Goal: Task Accomplishment & Management: Manage account settings

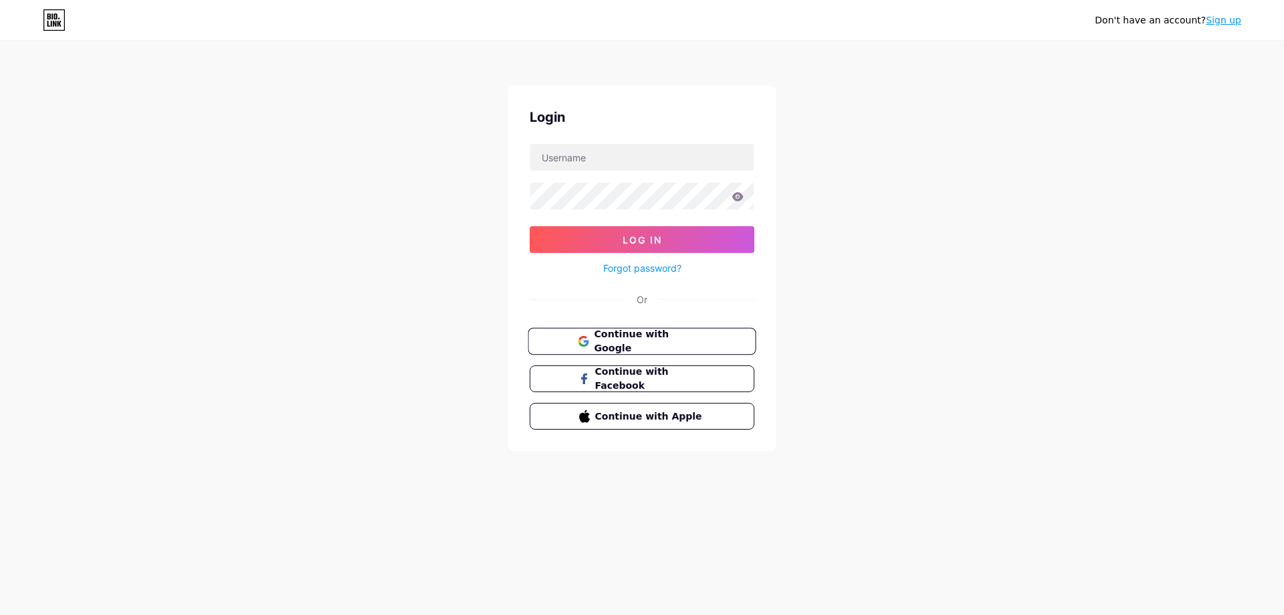
click at [650, 338] on span "Continue with Google" at bounding box center [650, 341] width 112 height 29
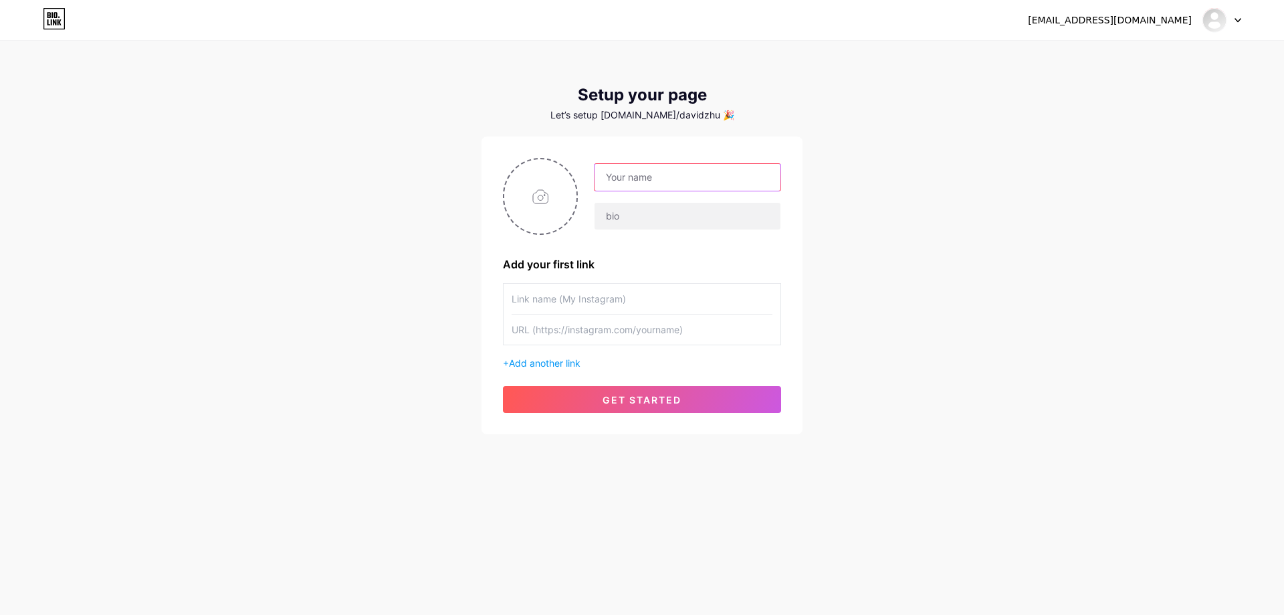
click at [637, 173] on input "text" at bounding box center [688, 177] width 186 height 27
type input "kutu4d"
click at [829, 257] on div "davidzhuo91@gmail.com Dashboard Logout Setup your page Let’s setup bio.link/dav…" at bounding box center [642, 238] width 1284 height 477
click at [617, 229] on div at bounding box center [687, 216] width 187 height 28
click at [637, 227] on input "text" at bounding box center [688, 216] width 186 height 27
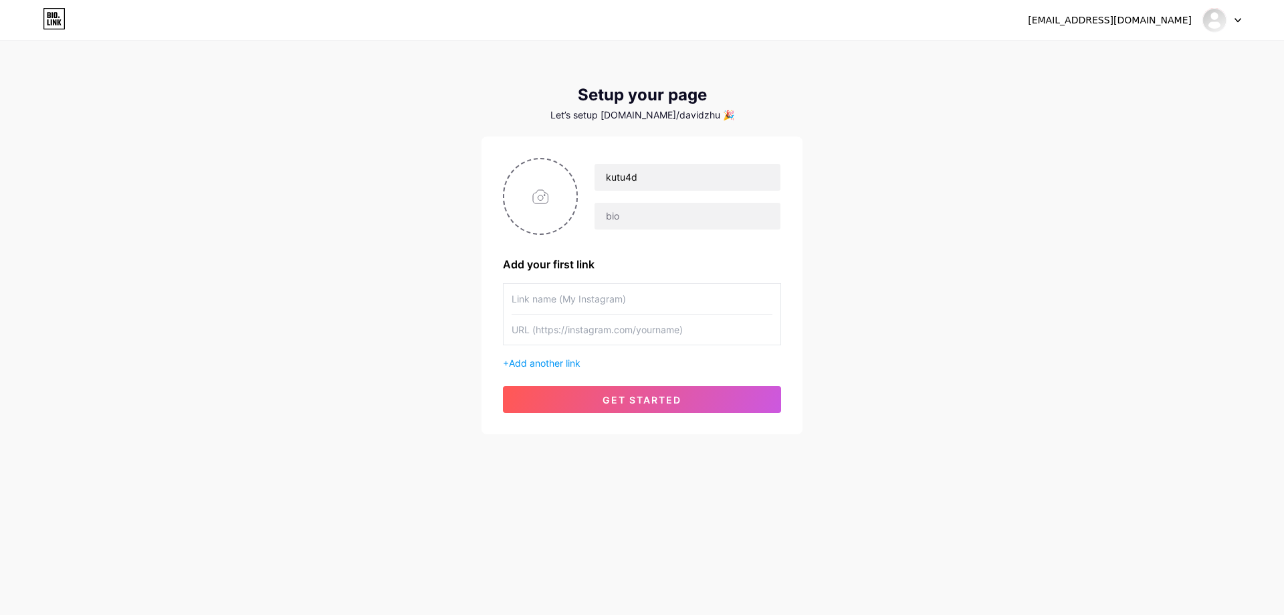
click at [647, 239] on div "kutu4d Add your first link + Add another link get started" at bounding box center [642, 285] width 278 height 255
click at [659, 117] on div "Let’s setup bio.link/davidzhu 🎉" at bounding box center [641, 115] width 321 height 11
drag, startPoint x: 667, startPoint y: 116, endPoint x: 686, endPoint y: 116, distance: 19.4
click at [668, 116] on div "Let’s setup bio.link/davidzhu 🎉" at bounding box center [641, 115] width 321 height 11
click at [661, 300] on input "text" at bounding box center [642, 299] width 261 height 30
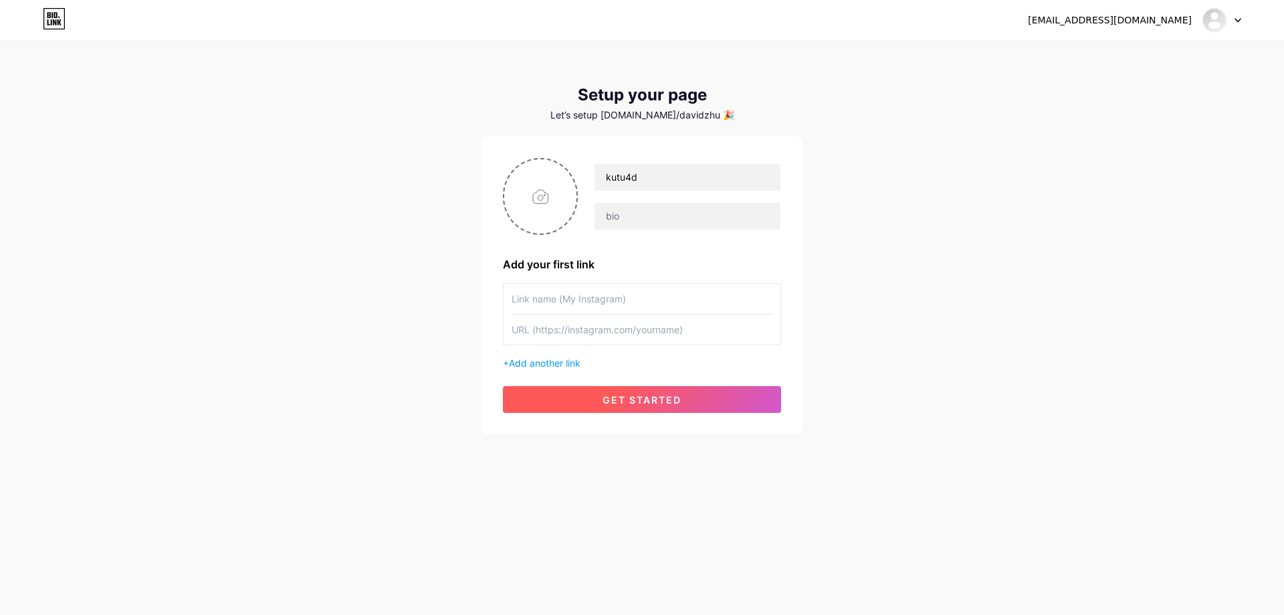
click at [683, 402] on button "get started" at bounding box center [642, 399] width 278 height 27
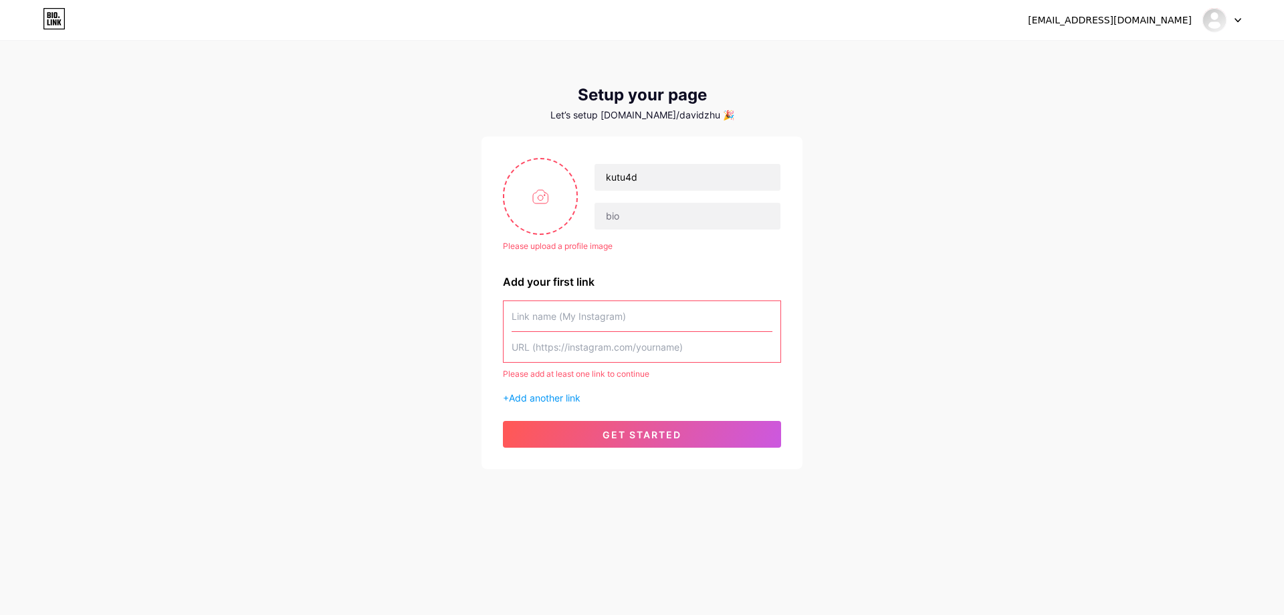
click at [673, 326] on input "text" at bounding box center [642, 316] width 261 height 30
click at [867, 237] on div "davidzhuo91@gmail.com Dashboard Logout Setup your page Let’s setup bio.link/dav…" at bounding box center [642, 256] width 1284 height 512
click at [727, 263] on div "Please upload a profile image kutu4d Please upload a profile image Add your fir…" at bounding box center [642, 303] width 278 height 290
click at [702, 247] on div "Please upload a profile image" at bounding box center [642, 246] width 278 height 12
click at [1241, 15] on div "davidzhuo91@gmail.com Dashboard Logout" at bounding box center [642, 20] width 1284 height 24
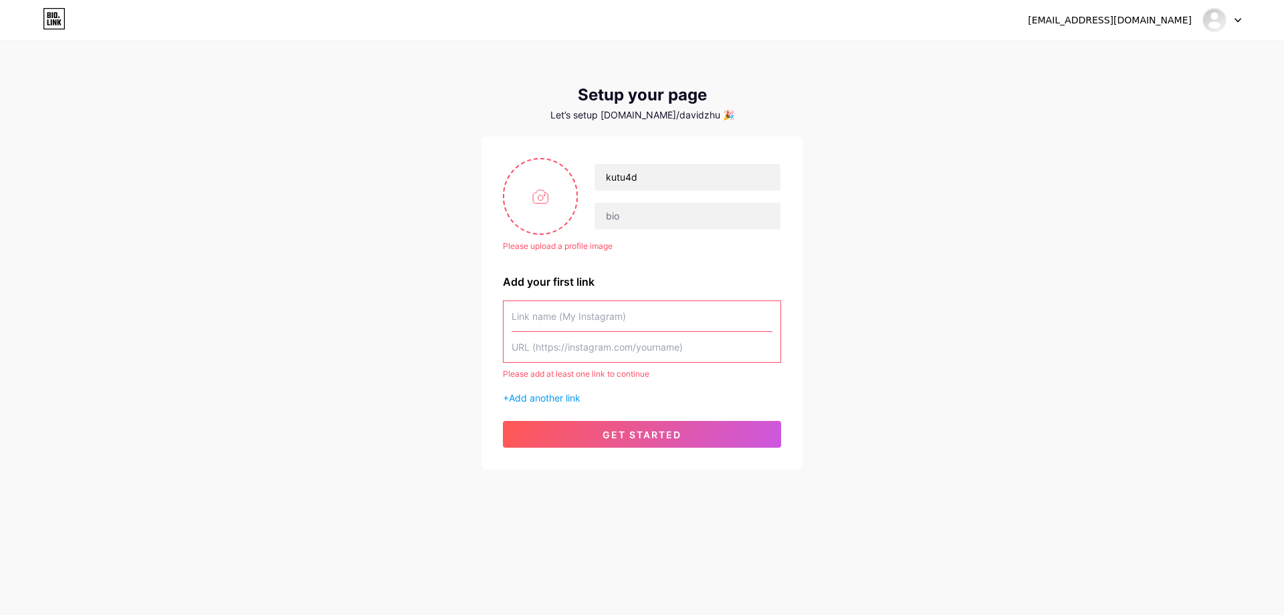
click at [1241, 19] on div "davidzhuo91@gmail.com Dashboard Logout" at bounding box center [642, 20] width 1284 height 24
click at [1240, 21] on icon at bounding box center [1237, 20] width 7 height 5
click at [1122, 55] on link "Dashboard" at bounding box center [1158, 55] width 166 height 36
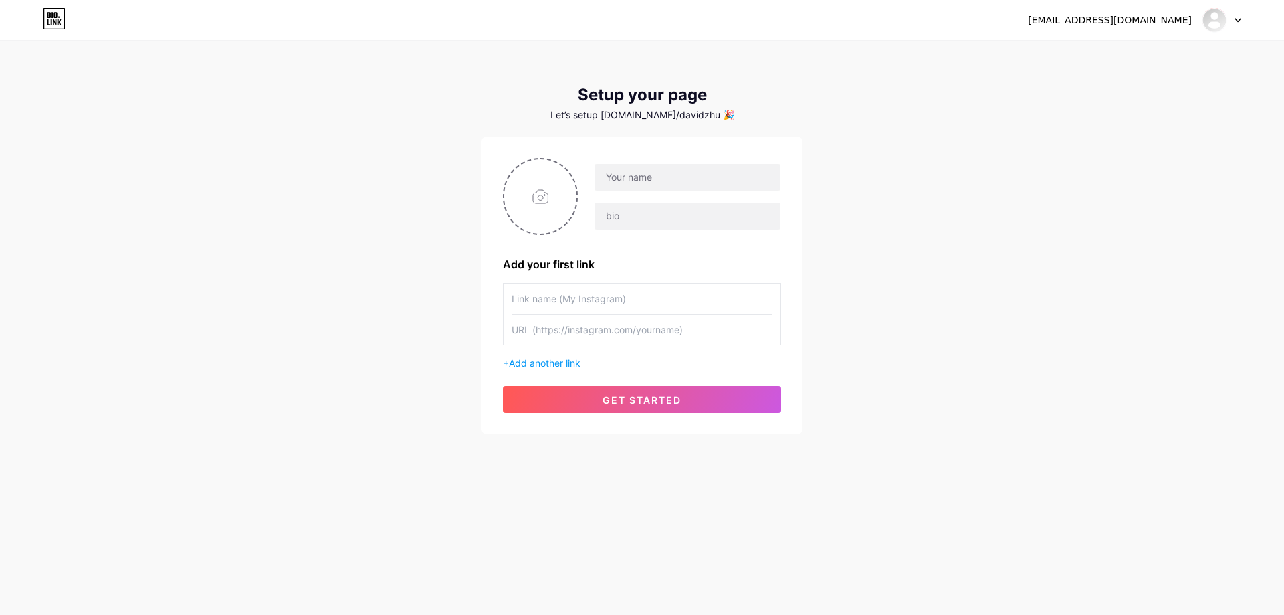
click at [707, 117] on div "Let’s setup bio.link/davidzhu 🎉" at bounding box center [641, 115] width 321 height 11
click at [47, 17] on icon at bounding box center [54, 18] width 23 height 21
click at [584, 301] on input "text" at bounding box center [642, 299] width 261 height 30
type input "kutu4d"
paste input "[URL][DOMAIN_NAME]"
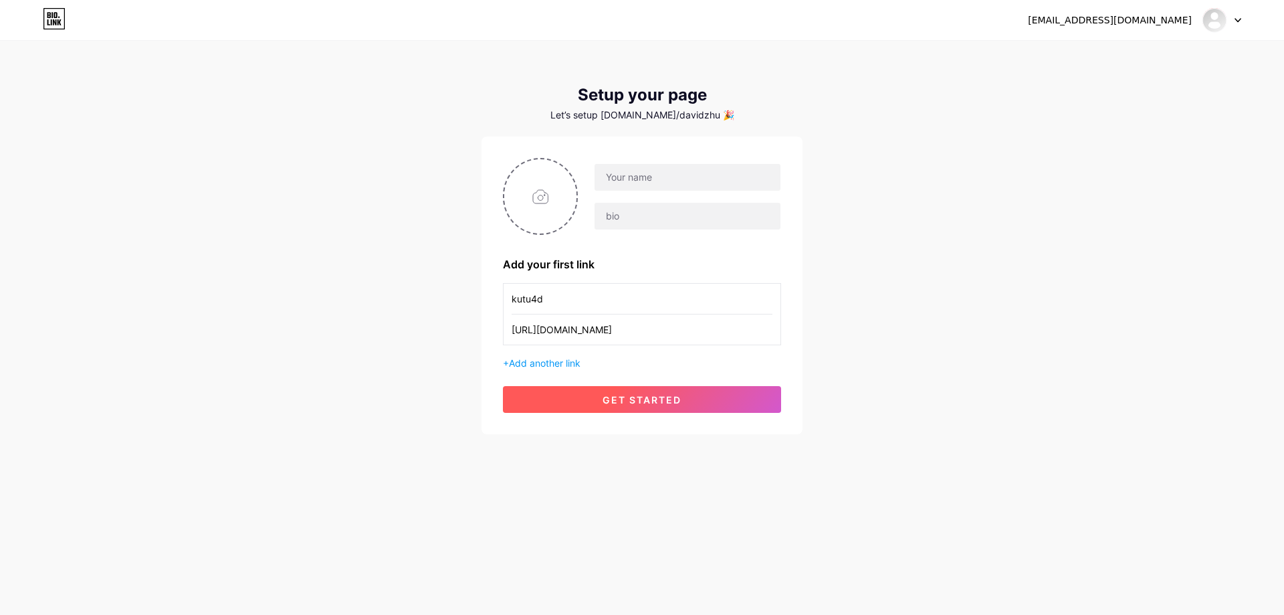
type input "[URL][DOMAIN_NAME]"
click at [647, 391] on button "get started" at bounding box center [642, 399] width 278 height 27
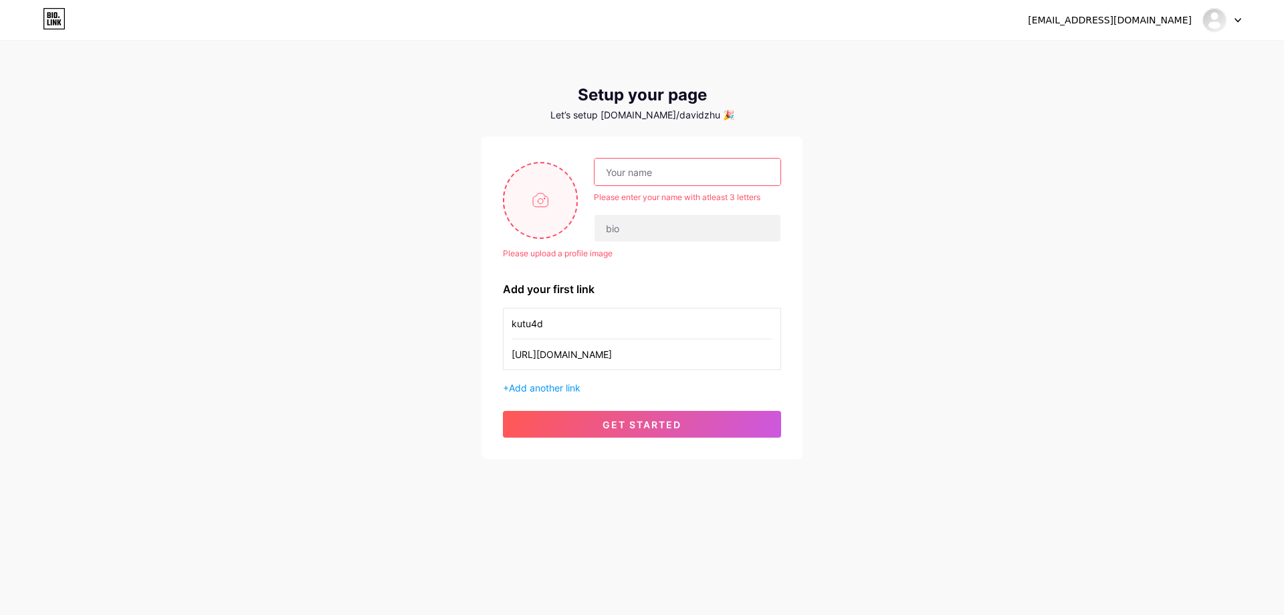
click at [550, 190] on input "file" at bounding box center [540, 200] width 72 height 74
type input "C:\fakepath\favicon.png"
click at [667, 174] on input "text" at bounding box center [688, 171] width 186 height 27
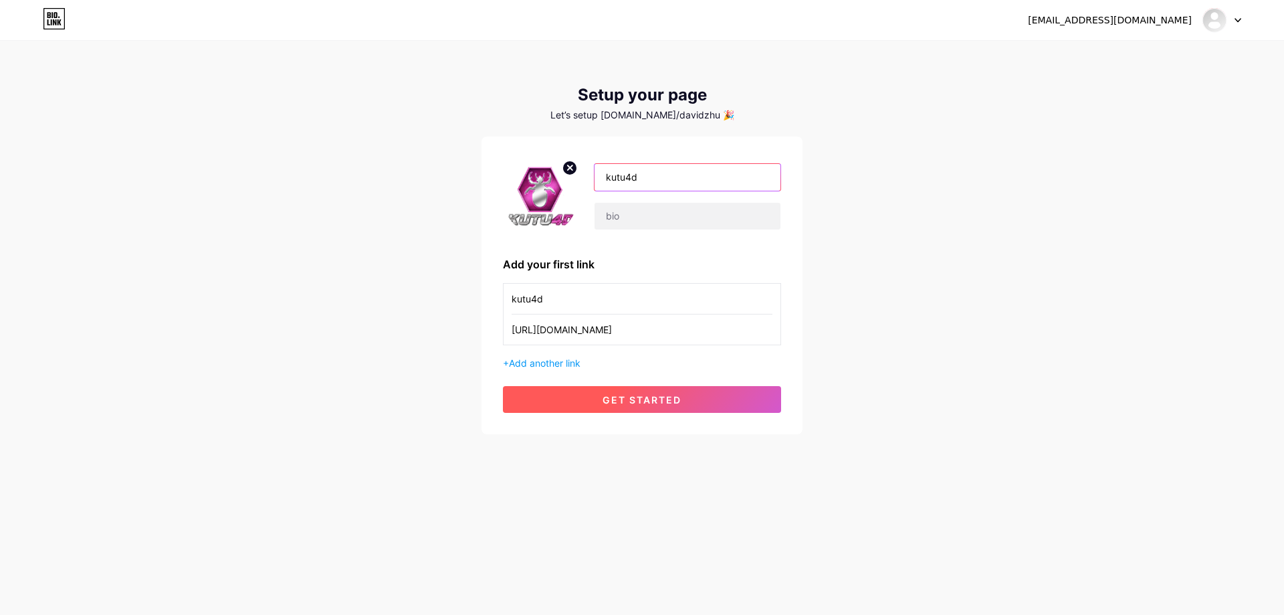
type input "kutu4d"
click at [627, 403] on span "get started" at bounding box center [642, 399] width 79 height 11
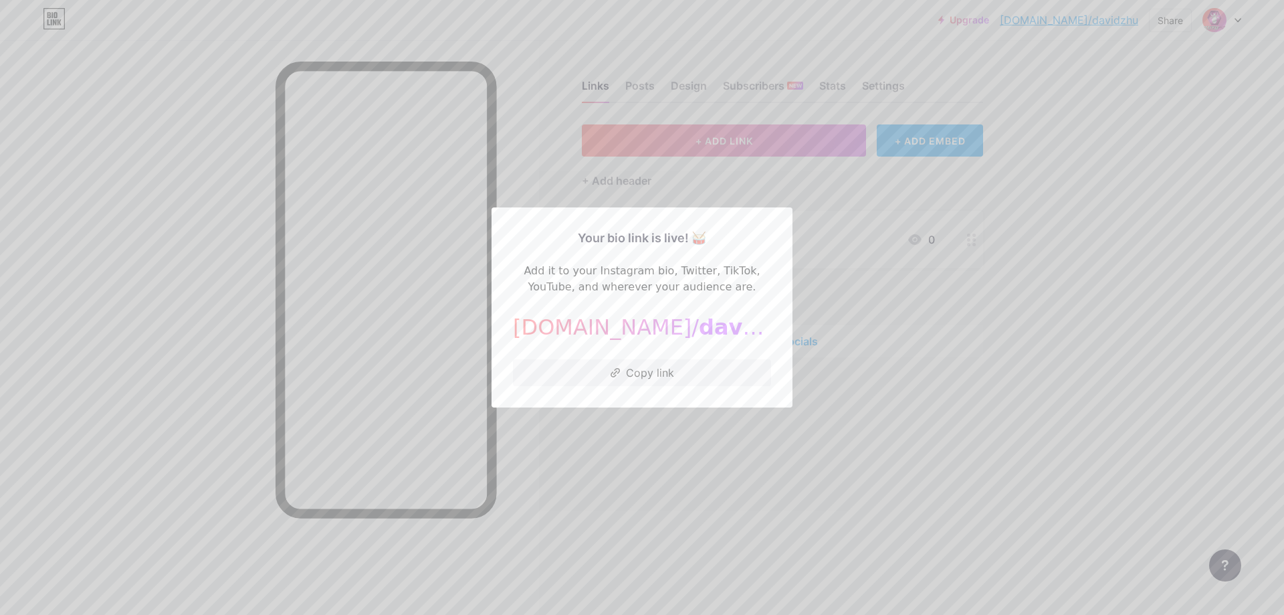
click at [916, 346] on div at bounding box center [642, 307] width 1284 height 615
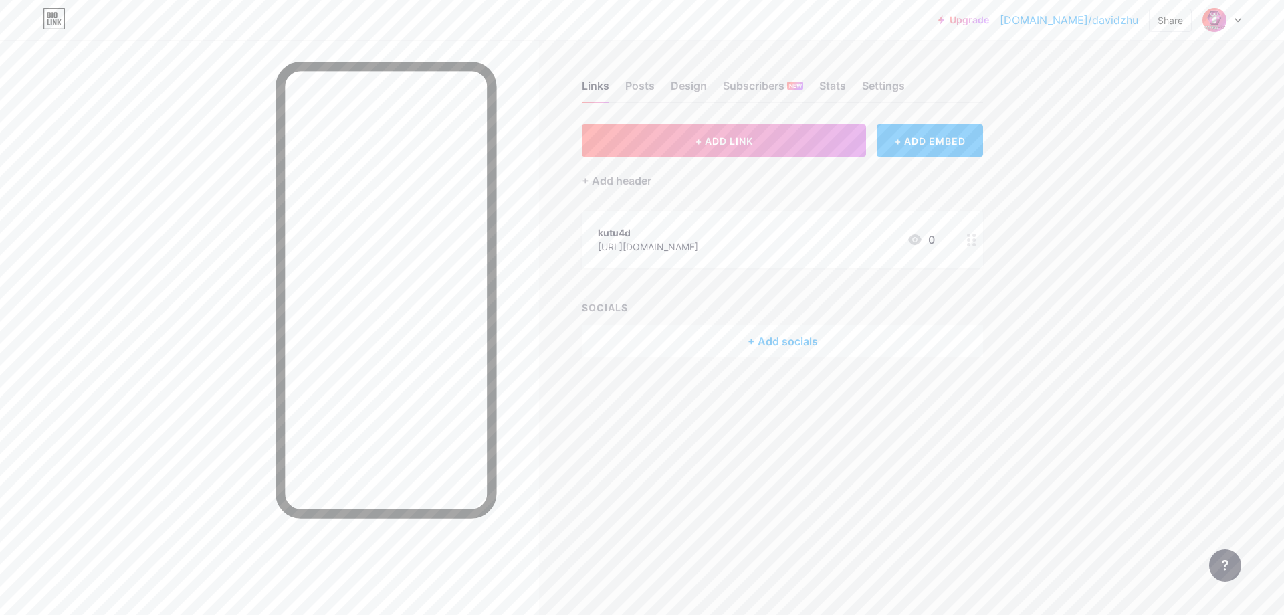
click at [1121, 19] on link "[DOMAIN_NAME]/davidzhu" at bounding box center [1069, 20] width 138 height 16
click at [1243, 23] on div "Upgrade bio.link/davidz... bio.link/davidzhu Share Switch accounts kutu4d bio.l…" at bounding box center [642, 20] width 1284 height 24
click at [1238, 16] on div at bounding box center [1221, 20] width 39 height 24
click at [1198, 86] on div "kutu4d bio.link/davidzhu" at bounding box center [1164, 86] width 103 height 24
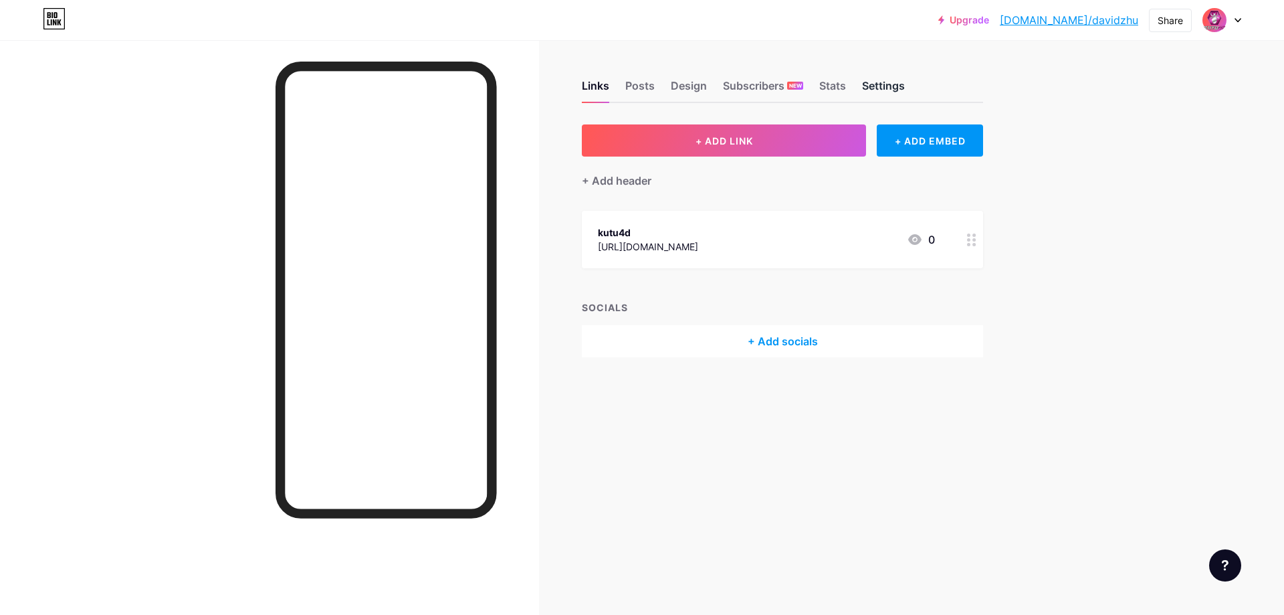
click at [871, 84] on div "Settings" at bounding box center [883, 90] width 43 height 24
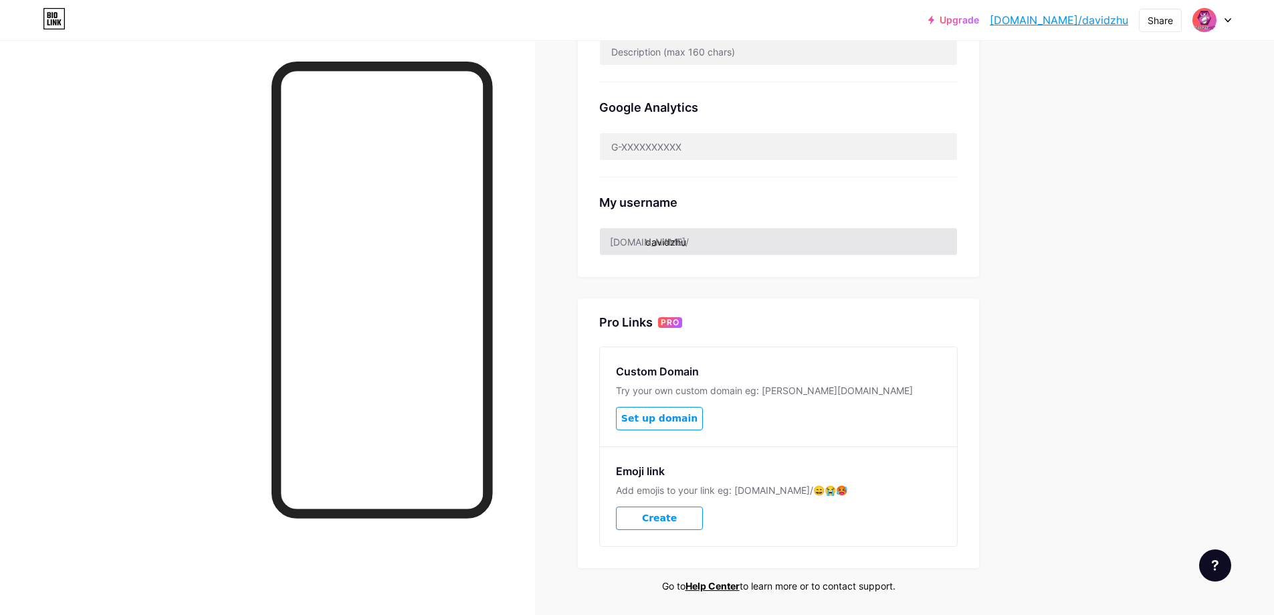
scroll to position [364, 0]
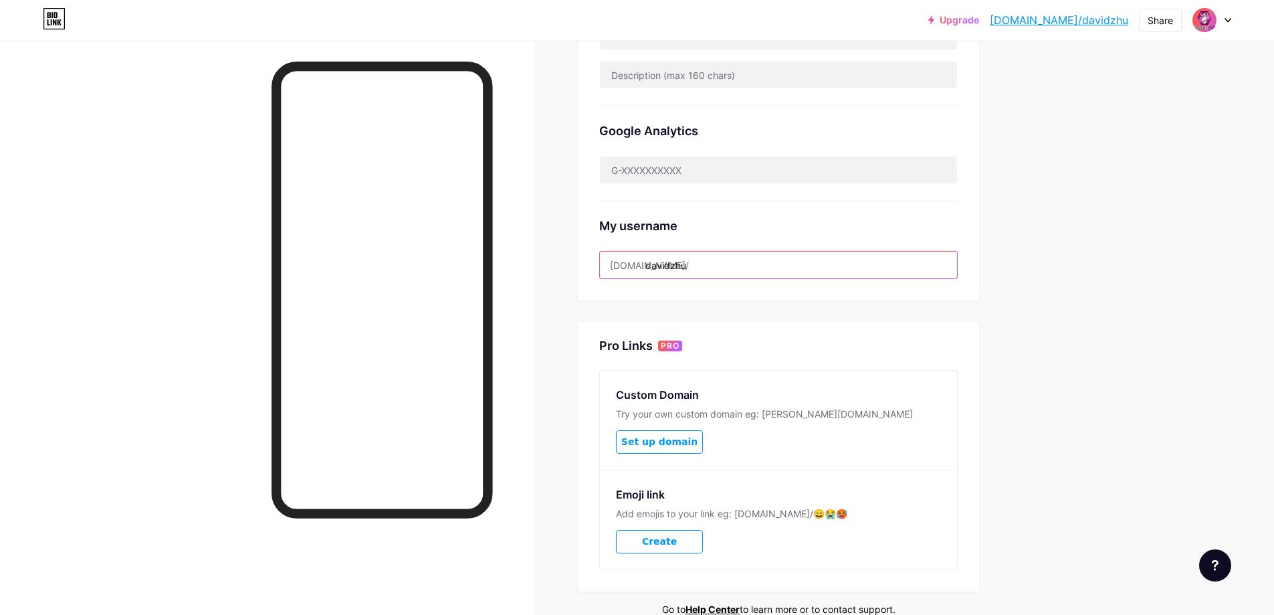
click at [708, 264] on input "davidzhu" at bounding box center [778, 264] width 357 height 27
drag, startPoint x: 722, startPoint y: 259, endPoint x: 651, endPoint y: 271, distance: 71.8
click at [651, 271] on input "davidzhu" at bounding box center [778, 264] width 357 height 27
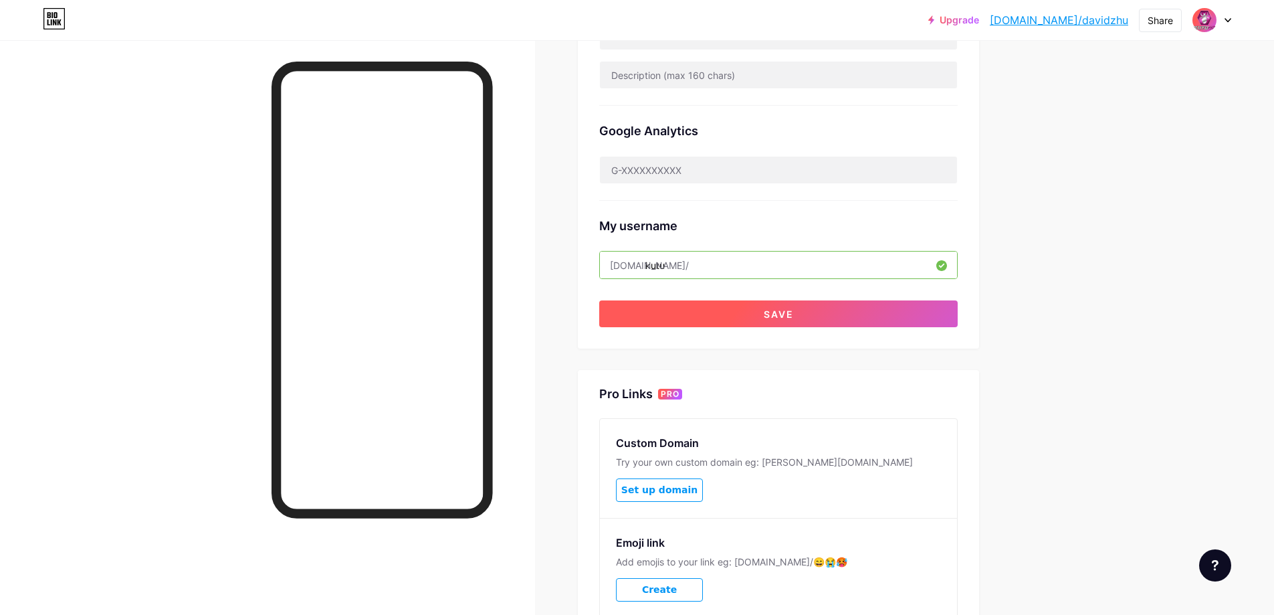
type input "kutu4d"
click at [762, 321] on button "Save" at bounding box center [778, 313] width 358 height 27
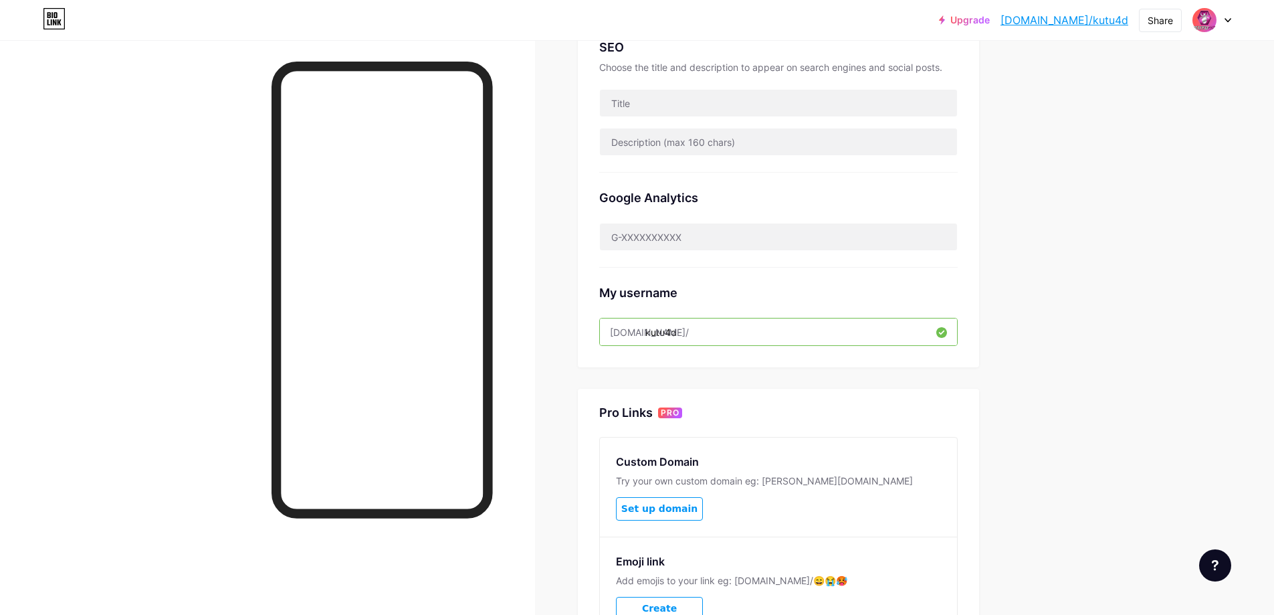
scroll to position [0, 0]
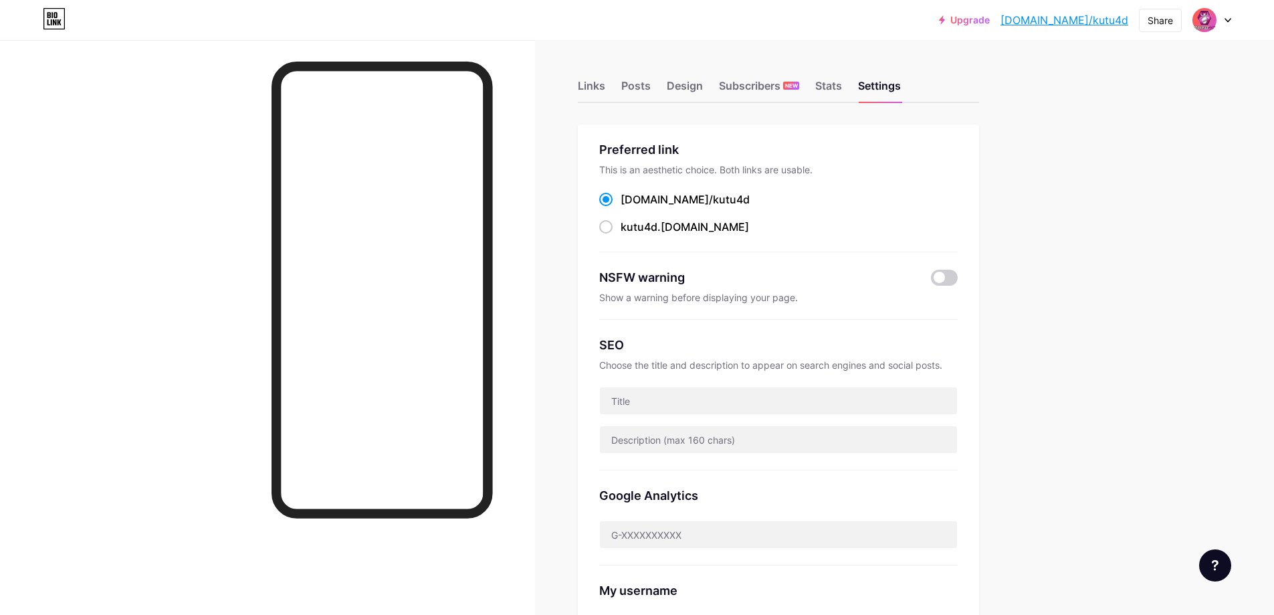
click at [1191, 210] on div "Upgrade [DOMAIN_NAME]/kutu4d... [DOMAIN_NAME]/kutu4d Share Switch accounts kutu…" at bounding box center [637, 523] width 1274 height 1047
click at [584, 86] on div "Links" at bounding box center [591, 90] width 27 height 24
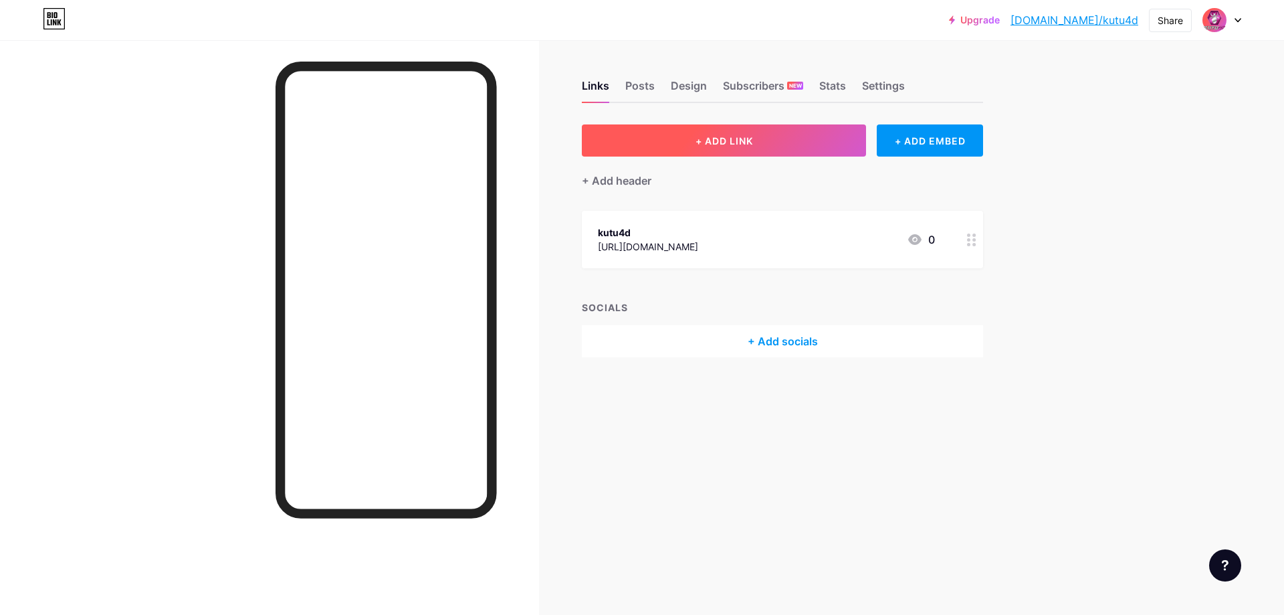
click at [736, 135] on span "+ ADD LINK" at bounding box center [724, 140] width 58 height 11
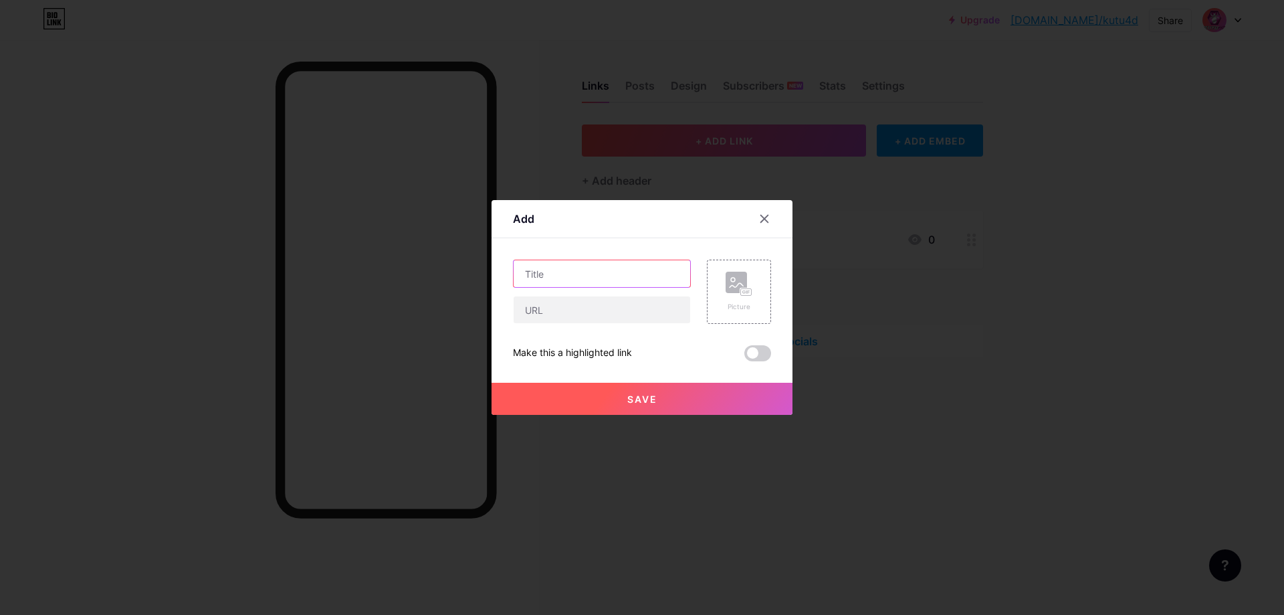
click at [587, 281] on input "text" at bounding box center [602, 273] width 177 height 27
click at [564, 274] on input "text" at bounding box center [602, 273] width 177 height 27
type input "Daftar & Login"
paste input "[URL][DOMAIN_NAME]"
type input "[URL][DOMAIN_NAME]"
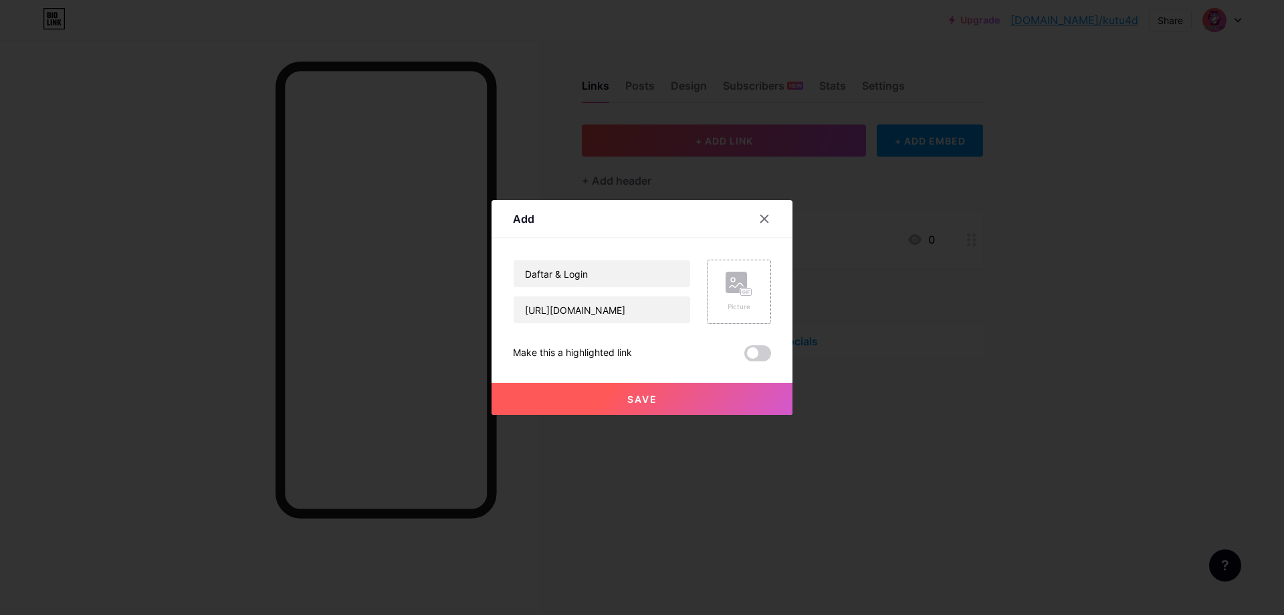
click at [731, 294] on icon at bounding box center [739, 284] width 27 height 25
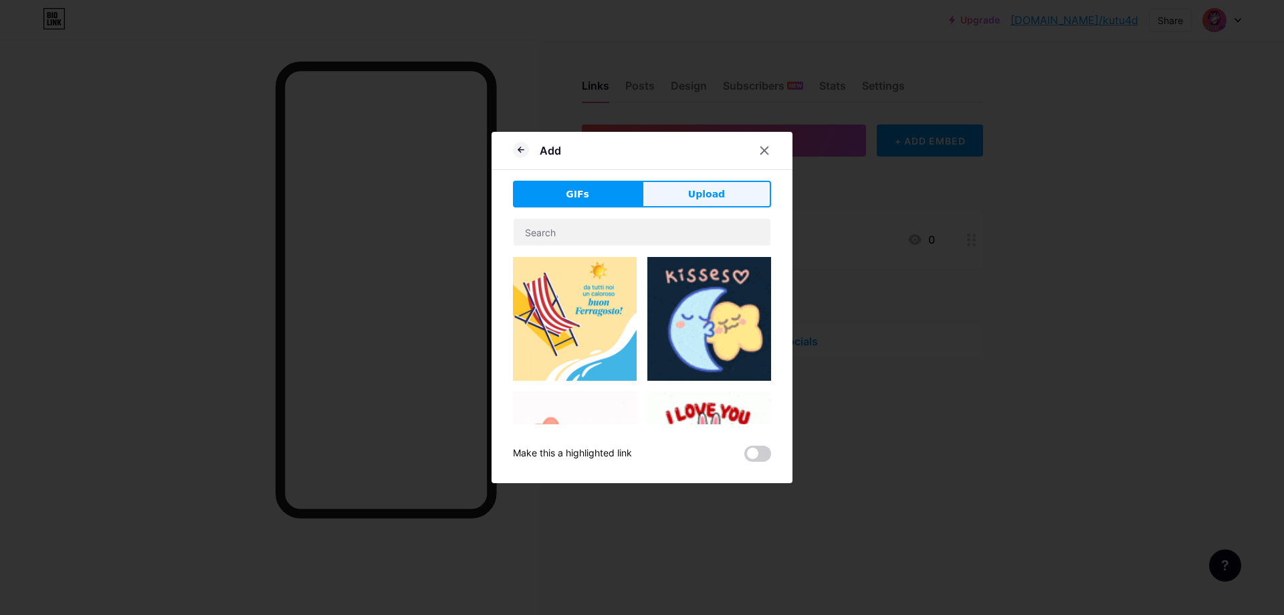
click at [706, 200] on span "Upload" at bounding box center [706, 194] width 37 height 14
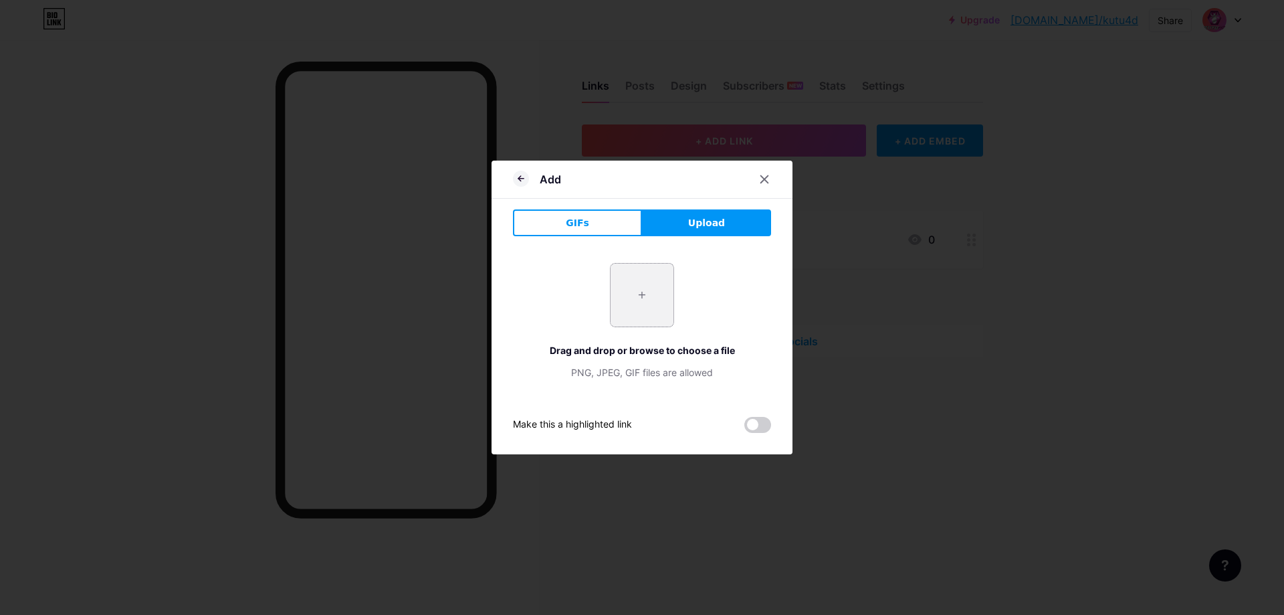
click at [640, 288] on input "file" at bounding box center [642, 294] width 63 height 63
type input "C:\fakepath\favicon.png"
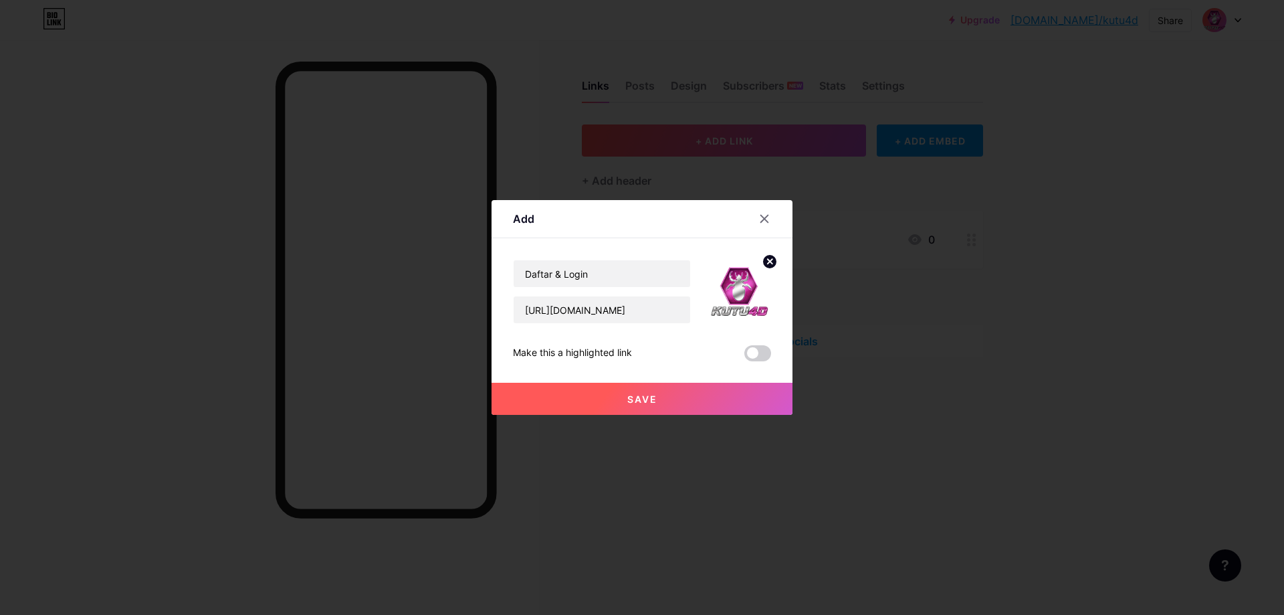
click at [646, 404] on span "Save" at bounding box center [642, 398] width 30 height 11
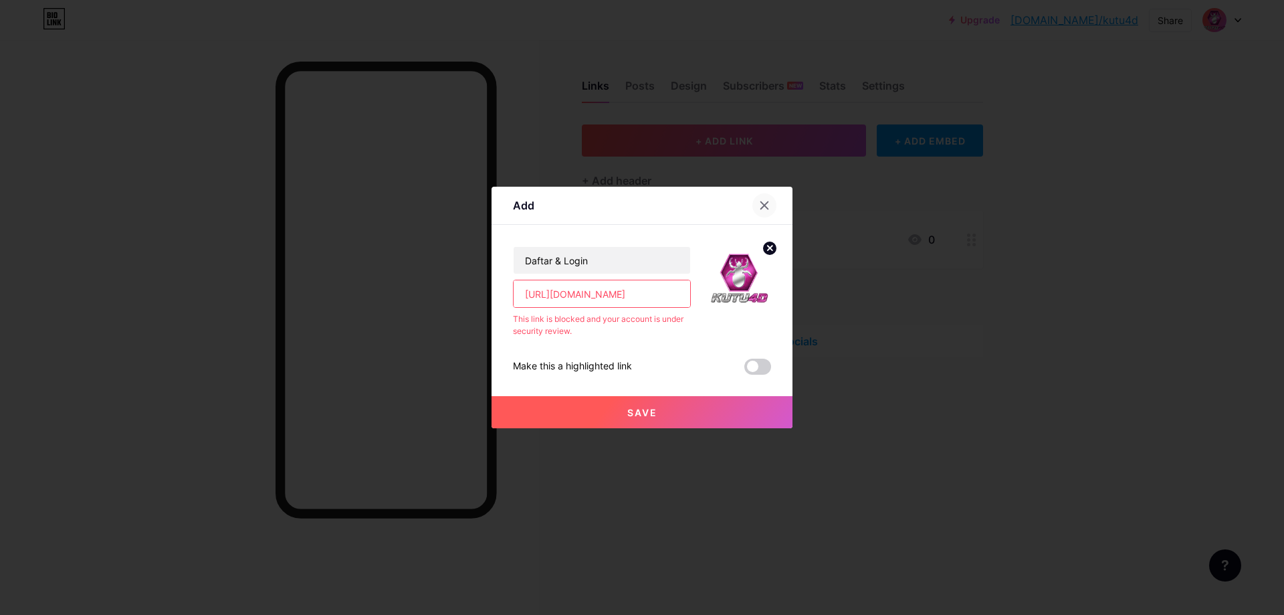
click at [760, 203] on icon at bounding box center [764, 205] width 11 height 11
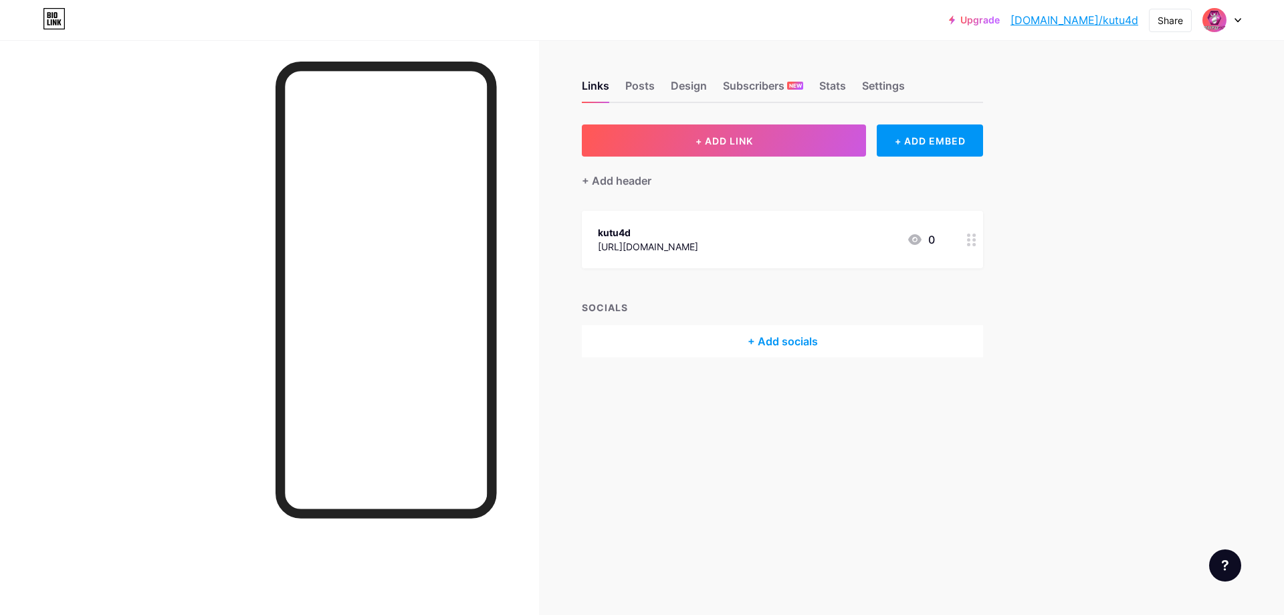
click at [728, 447] on div "Links Posts Design Subscribers NEW Stats Settings + ADD LINK + ADD EMBED + Add …" at bounding box center [519, 307] width 1039 height 615
click at [719, 440] on div "Links Posts Design Subscribers NEW Stats Settings + ADD LINK + ADD EMBED + Add …" at bounding box center [519, 307] width 1039 height 615
click at [1083, 21] on link "[DOMAIN_NAME]/kutu4d" at bounding box center [1074, 20] width 128 height 16
click at [768, 141] on button "+ ADD LINK" at bounding box center [724, 140] width 284 height 32
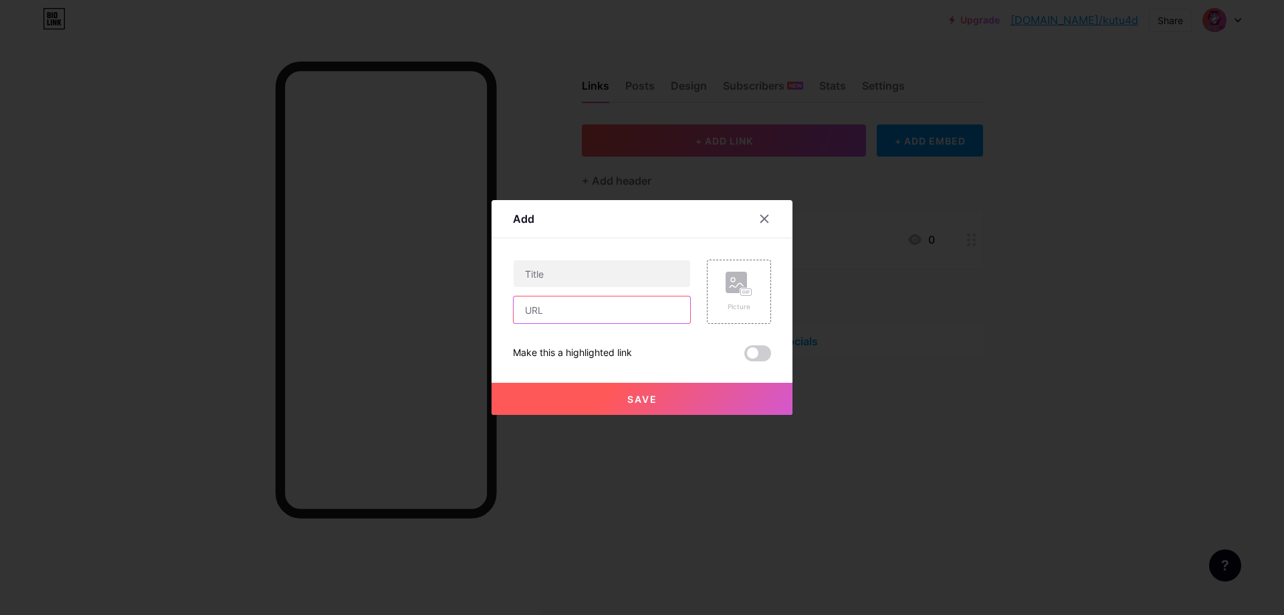
click at [561, 310] on input "text" at bounding box center [602, 309] width 177 height 27
paste input "[URL][DOMAIN_NAME]"
drag, startPoint x: 632, startPoint y: 312, endPoint x: 656, endPoint y: 311, distance: 24.1
click at [656, 311] on input "[URL][DOMAIN_NAME]" at bounding box center [602, 309] width 177 height 27
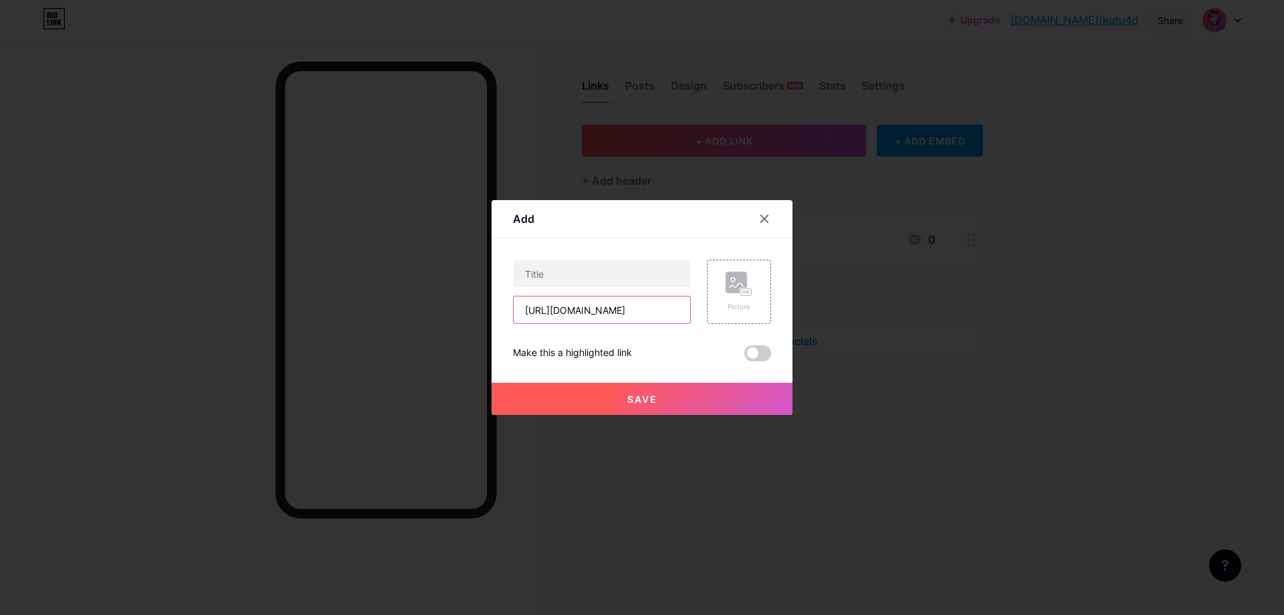
drag, startPoint x: 631, startPoint y: 309, endPoint x: 672, endPoint y: 309, distance: 41.5
click at [672, 309] on input "[URL][DOMAIN_NAME]" at bounding box center [602, 309] width 177 height 27
type input "[URL][DOMAIN_NAME]"
click at [535, 278] on input "text" at bounding box center [602, 273] width 177 height 27
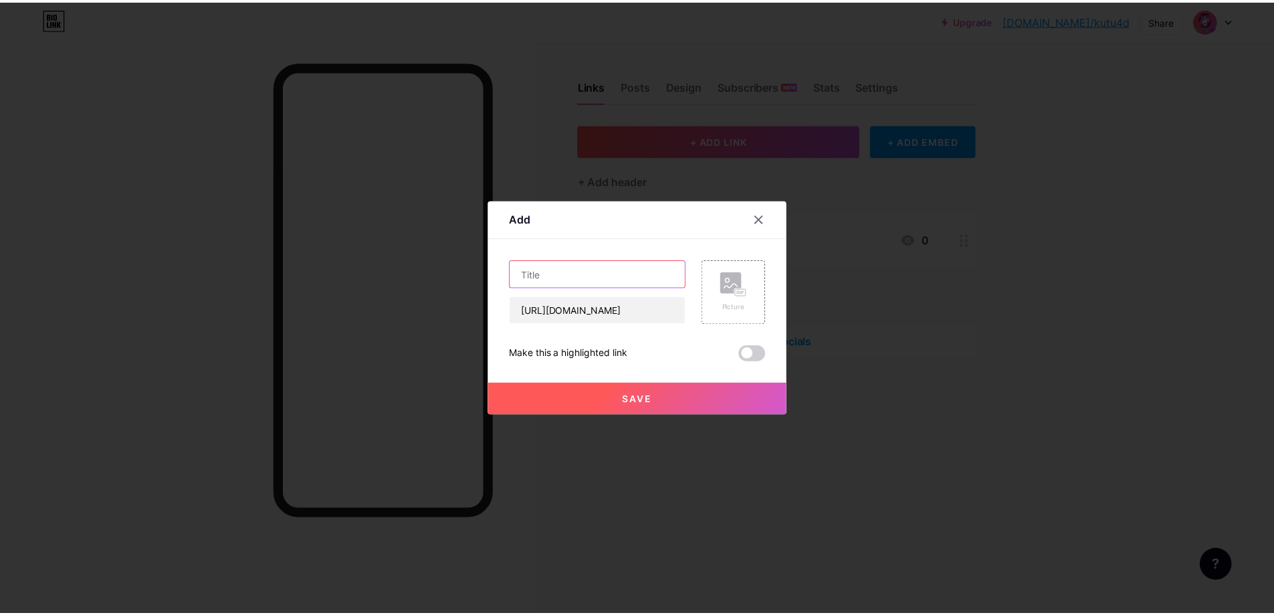
scroll to position [0, 0]
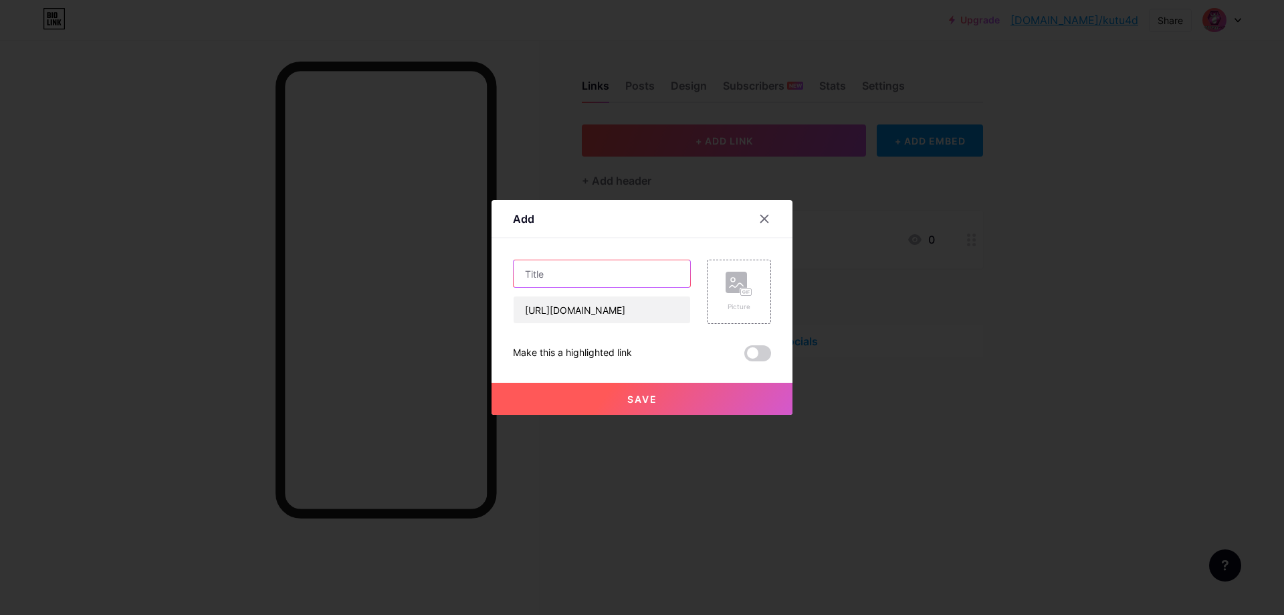
type input "F"
type input "Daftar & Login"
click at [741, 290] on rect at bounding box center [746, 292] width 11 height 7
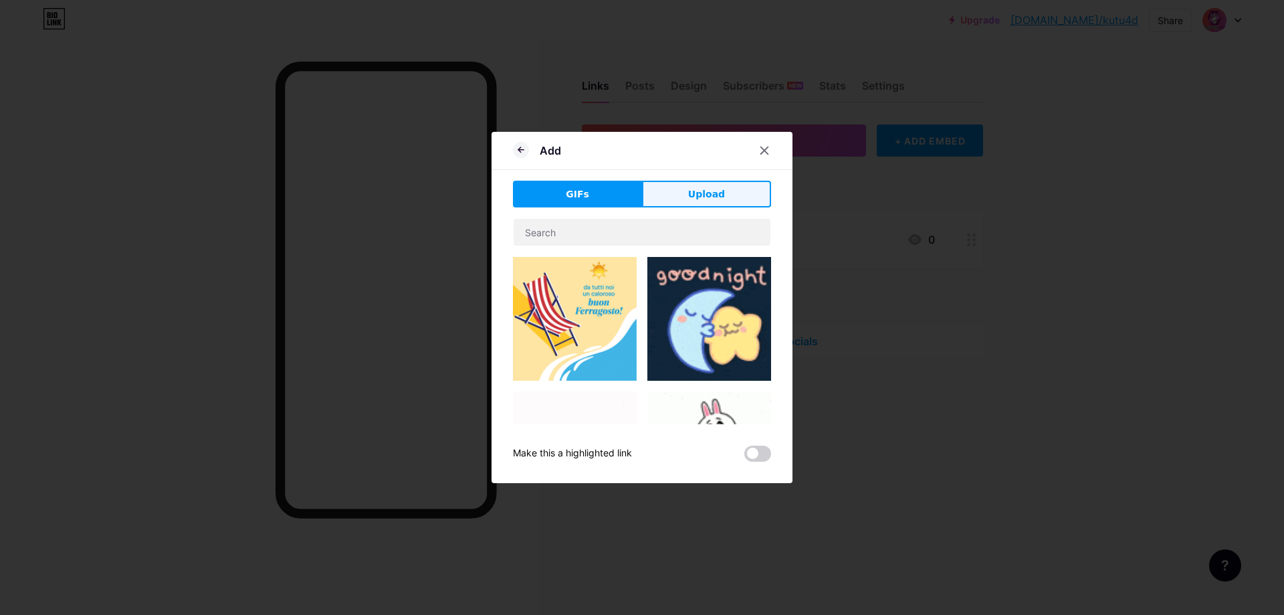
click at [691, 193] on span "Upload" at bounding box center [706, 194] width 37 height 14
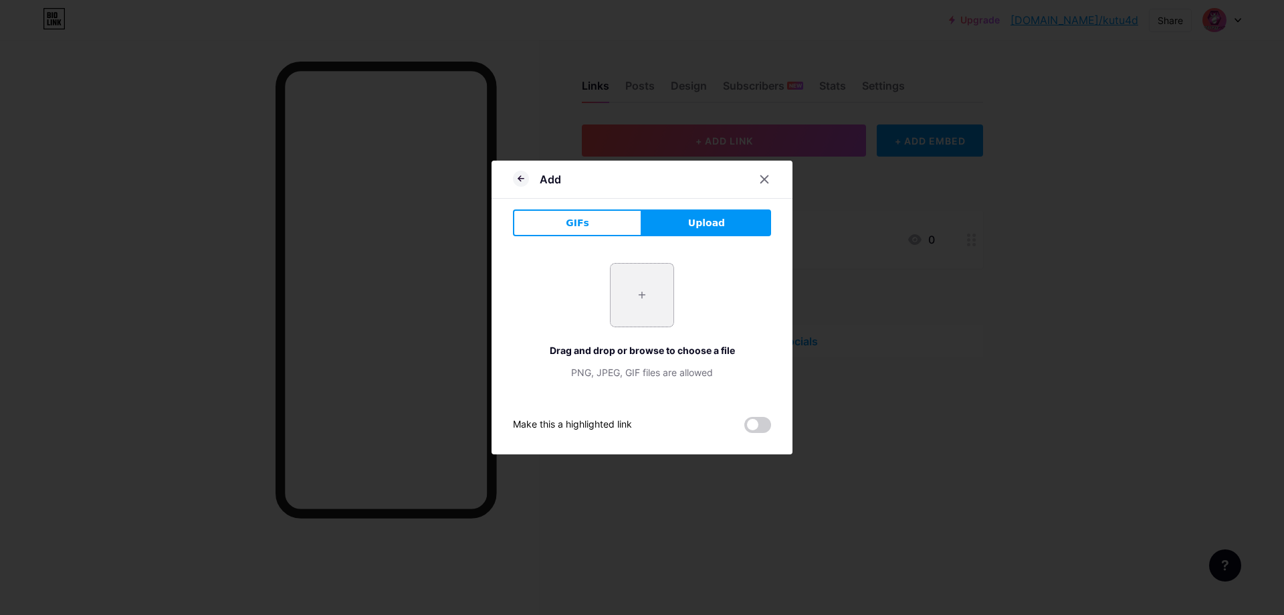
click at [624, 290] on input "file" at bounding box center [642, 294] width 63 height 63
type input "C:\fakepath\favicon.png"
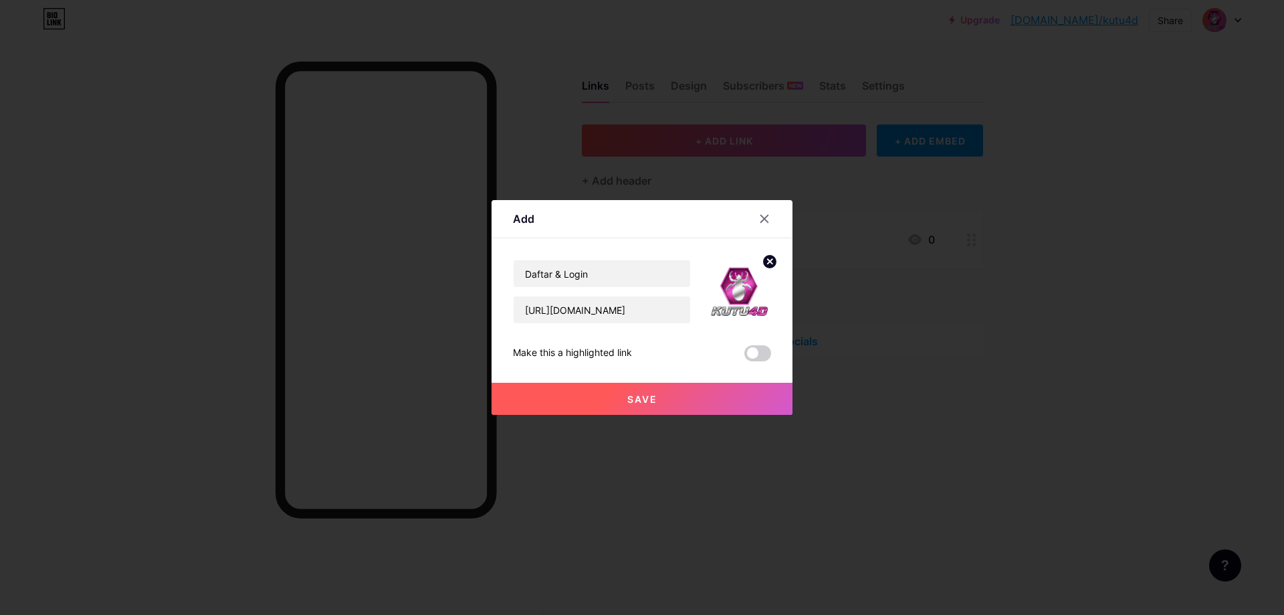
click at [669, 405] on button "Save" at bounding box center [642, 399] width 301 height 32
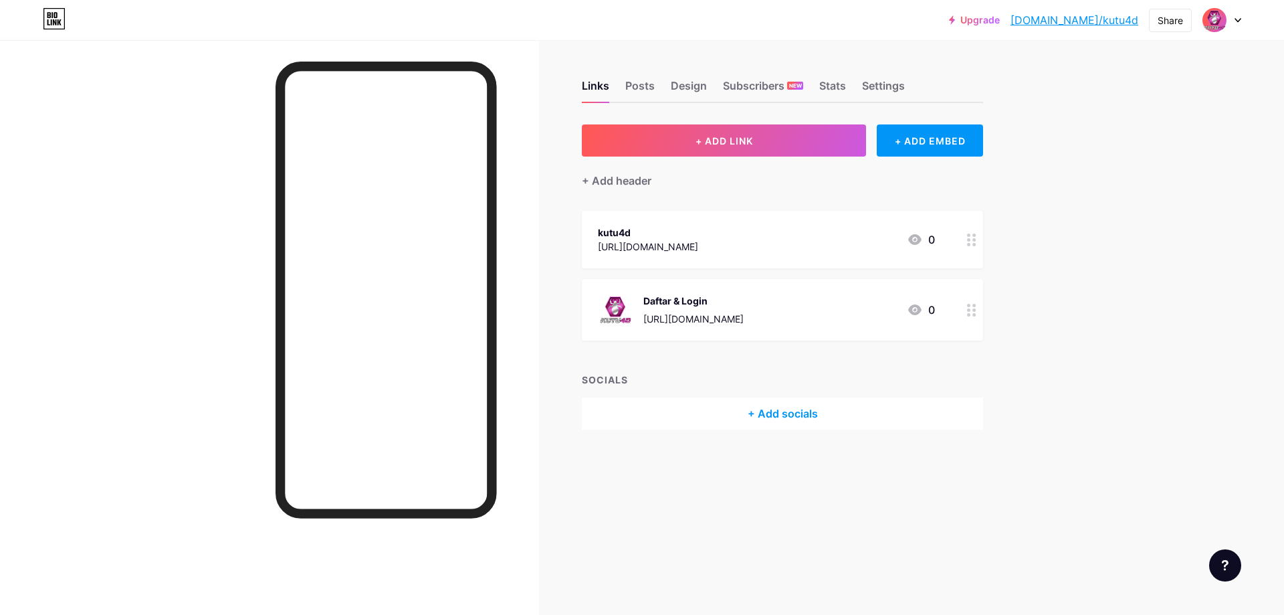
click at [1062, 261] on div "Upgrade [DOMAIN_NAME]/kutu4d... [DOMAIN_NAME]/kutu4d Share Switch accounts kutu…" at bounding box center [642, 307] width 1284 height 615
click at [1115, 183] on div "Upgrade [DOMAIN_NAME]/kutu4d... [DOMAIN_NAME]/kutu4d Share Switch accounts kutu…" at bounding box center [642, 307] width 1284 height 615
click at [1093, 218] on div "Upgrade [DOMAIN_NAME]/kutu4d... [DOMAIN_NAME]/kutu4d Share Switch accounts kutu…" at bounding box center [642, 307] width 1284 height 615
click at [883, 81] on div "Settings" at bounding box center [883, 90] width 43 height 24
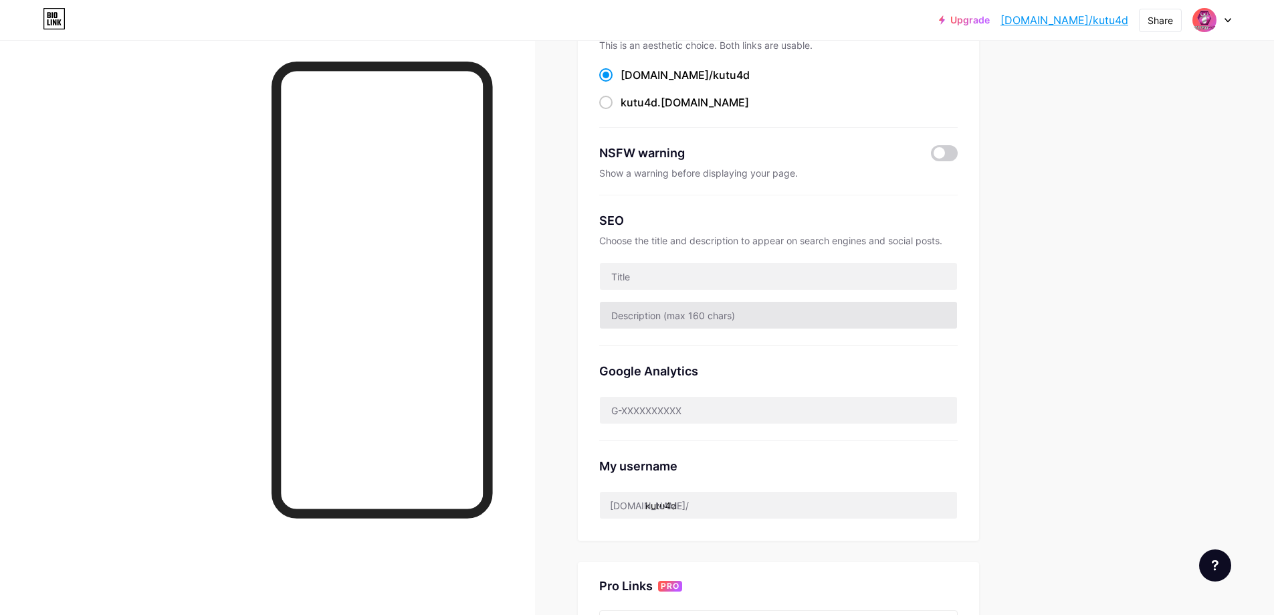
scroll to position [134, 0]
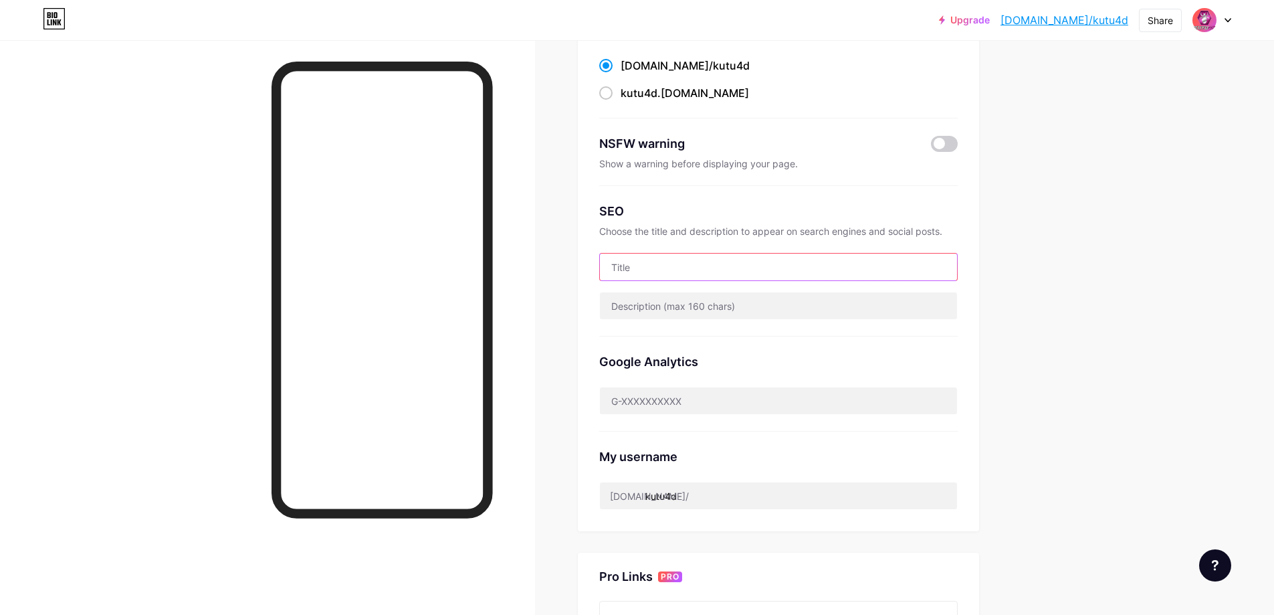
click at [663, 269] on input "text" at bounding box center [778, 266] width 357 height 27
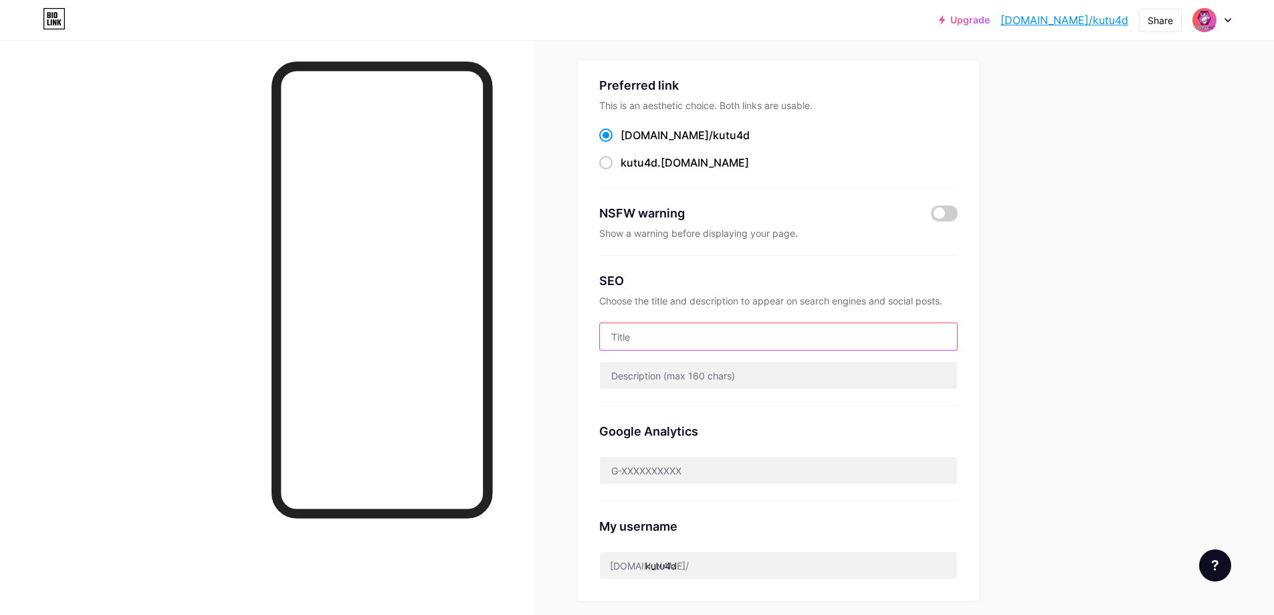
scroll to position [0, 0]
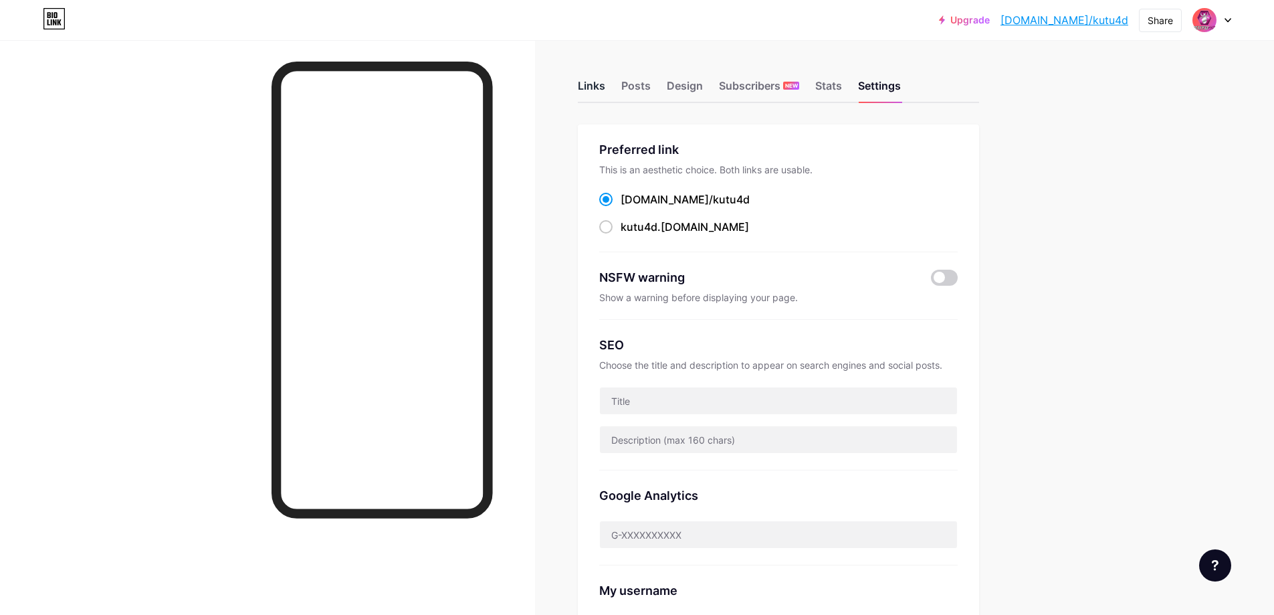
click at [601, 89] on div "Links" at bounding box center [591, 90] width 27 height 24
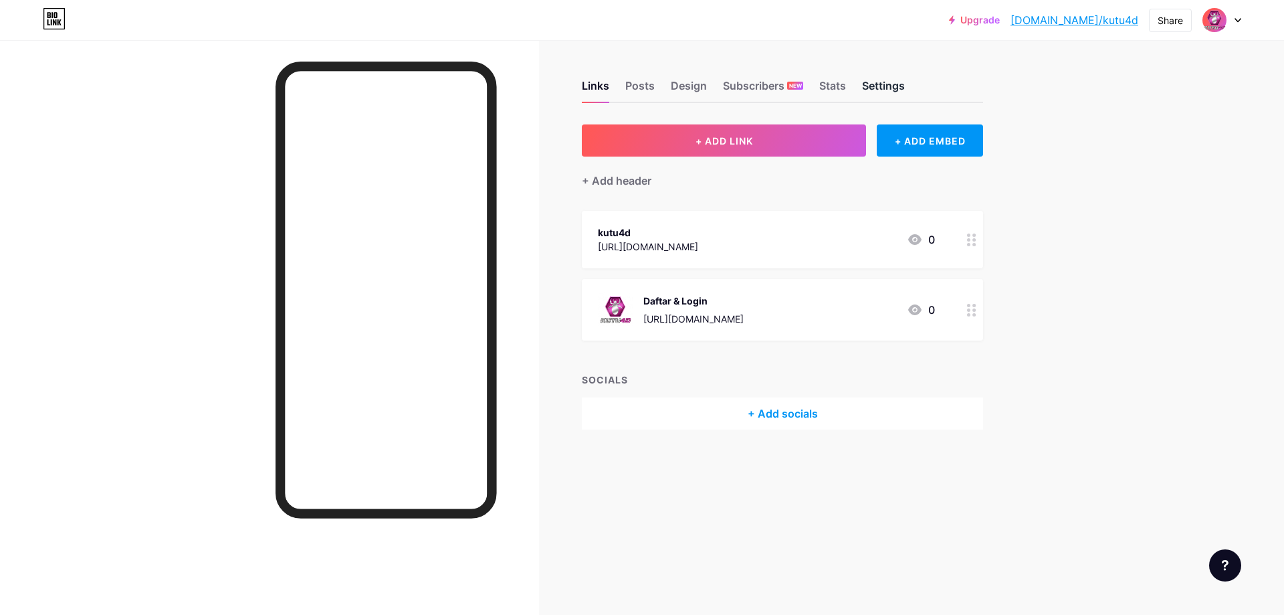
click at [875, 81] on div "Settings" at bounding box center [883, 90] width 43 height 24
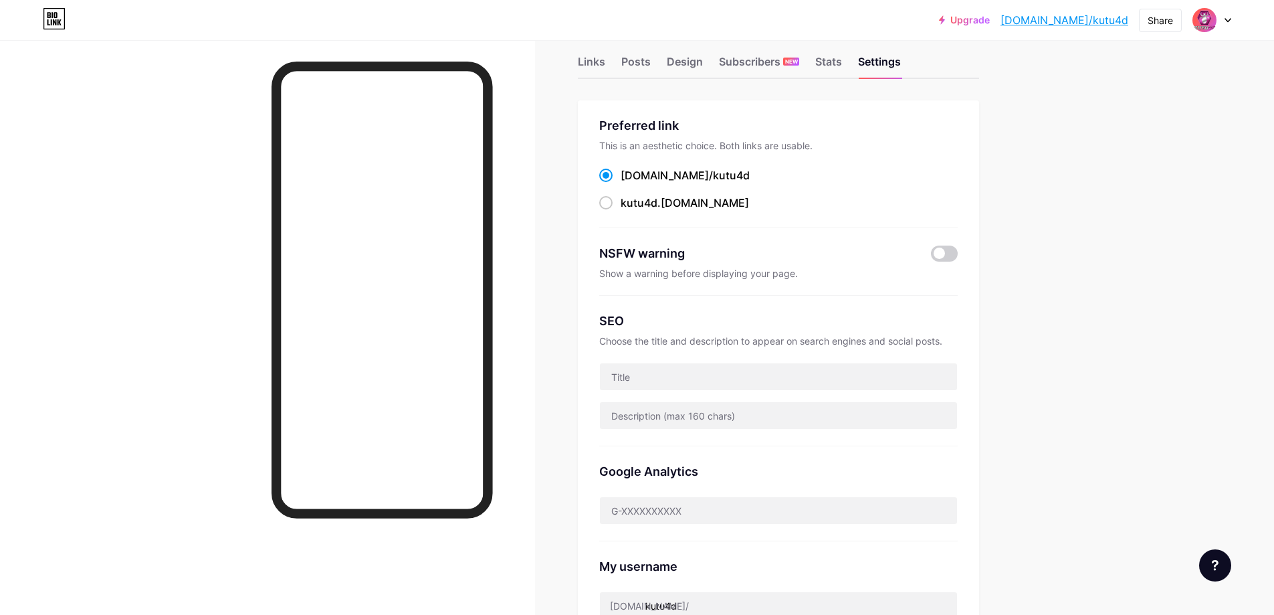
scroll to position [67, 0]
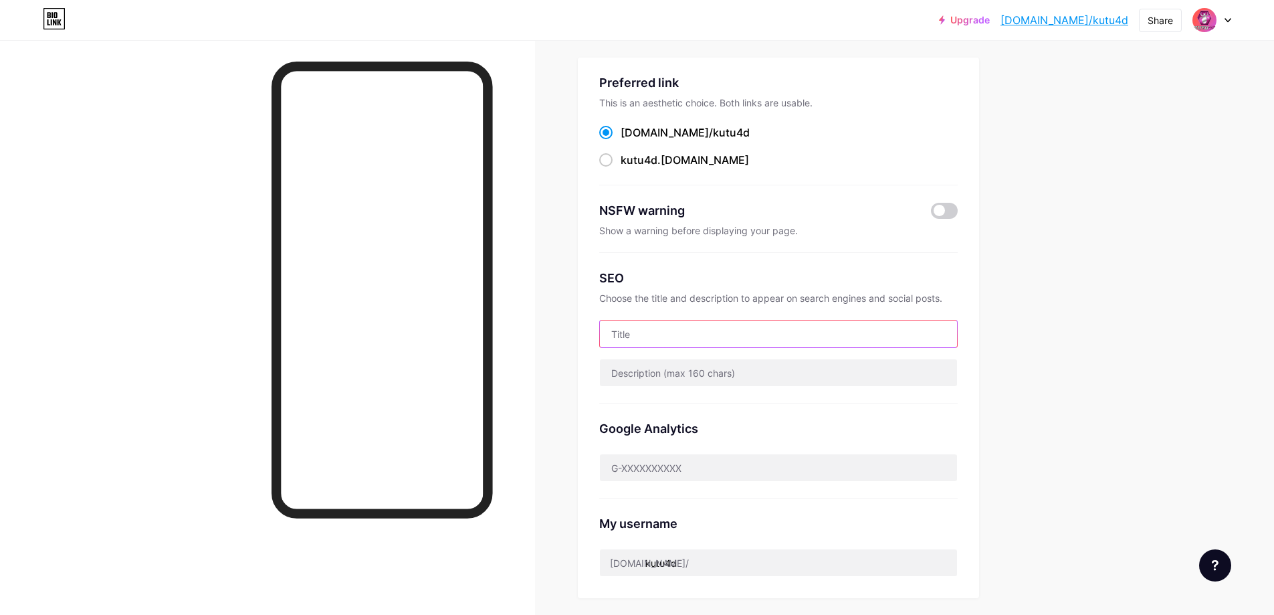
click at [678, 324] on input "text" at bounding box center [778, 333] width 357 height 27
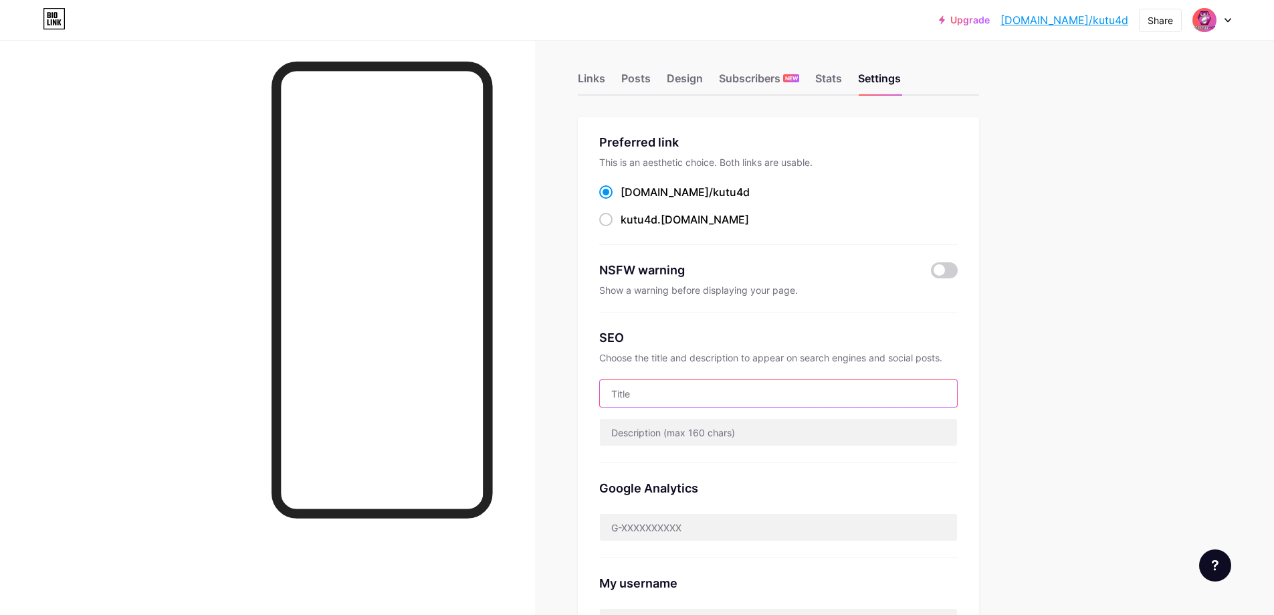
scroll to position [0, 0]
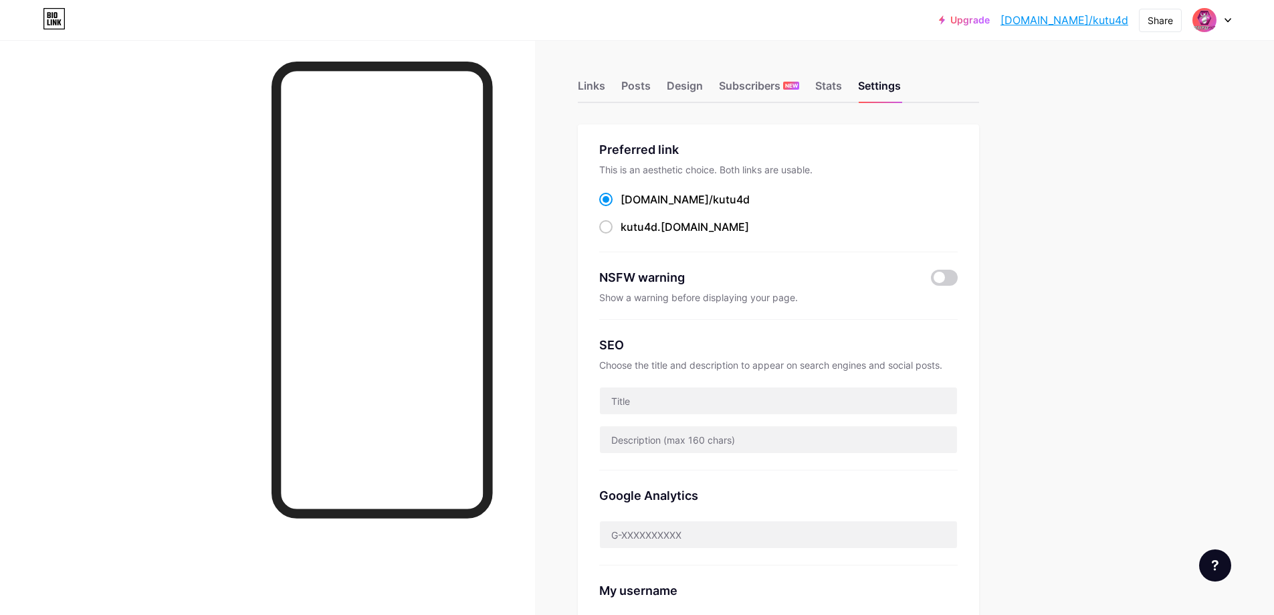
click at [1067, 317] on div "Upgrade [DOMAIN_NAME]/kutu4d... [DOMAIN_NAME]/kutu4d Share Switch accounts kutu…" at bounding box center [637, 523] width 1274 height 1047
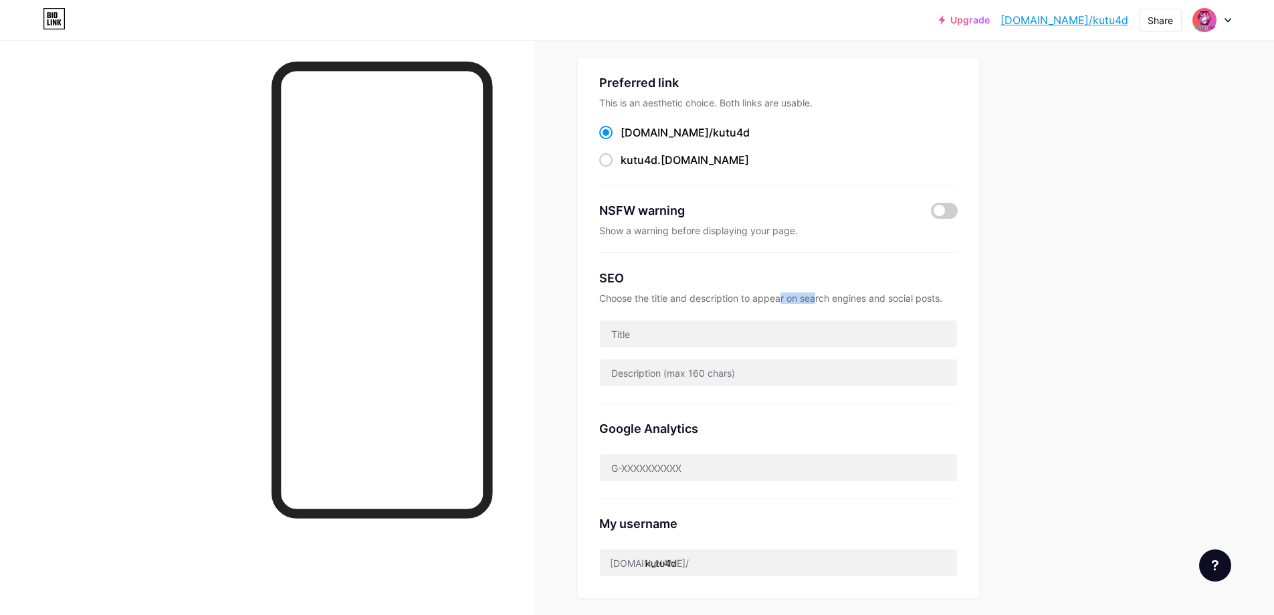
drag, startPoint x: 788, startPoint y: 300, endPoint x: 857, endPoint y: 292, distance: 70.0
click at [827, 292] on div "Choose the title and description to appear on search engines and social posts." at bounding box center [778, 297] width 358 height 11
click at [1059, 310] on div "Upgrade [DOMAIN_NAME]/kutu4d... [DOMAIN_NAME]/kutu4d Share Switch accounts kutu…" at bounding box center [637, 456] width 1274 height 1047
click at [685, 340] on input "text" at bounding box center [778, 333] width 357 height 27
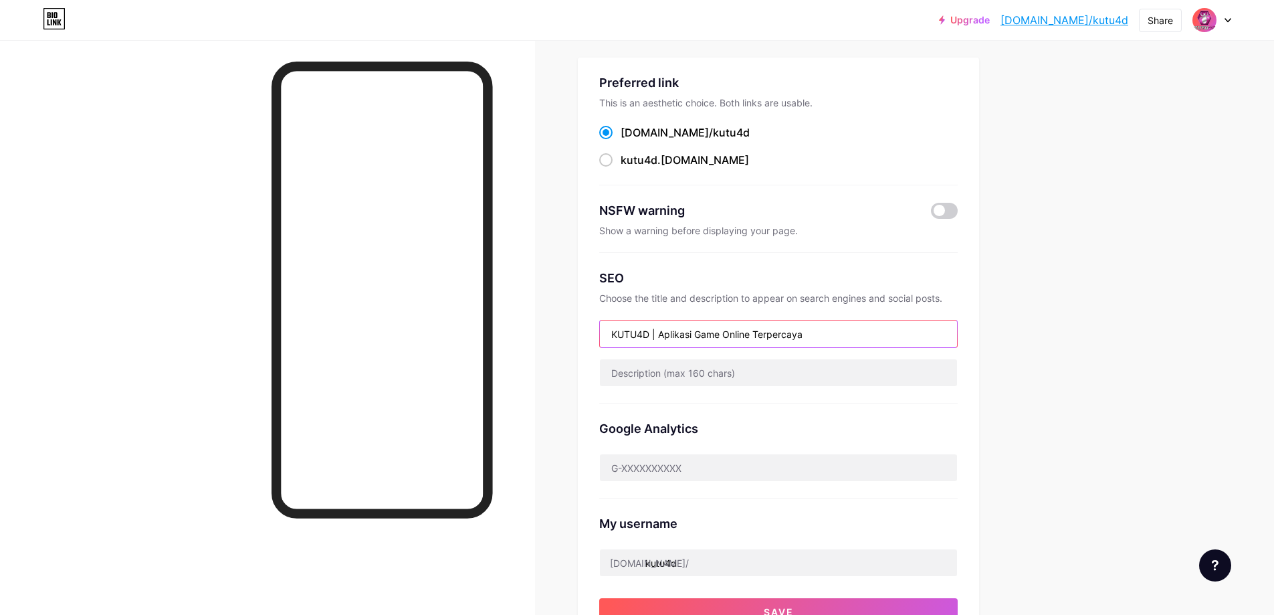
type input "KUTU4D | Aplikasi Game Online Terpercaya"
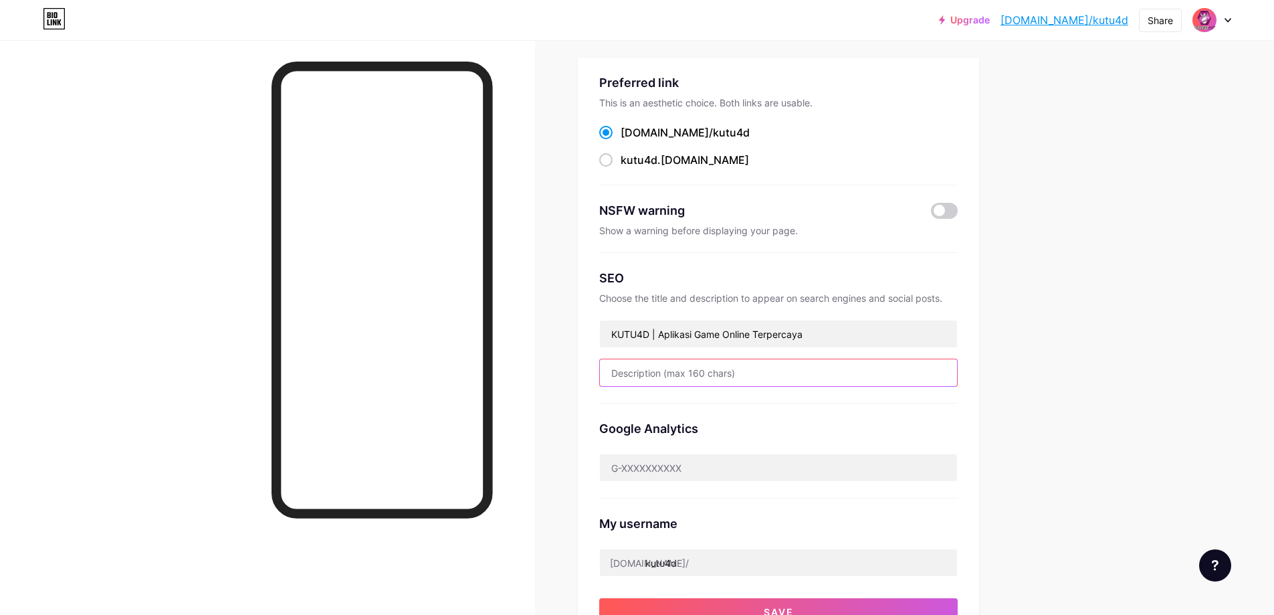
click at [724, 372] on input "text" at bounding box center [778, 372] width 357 height 27
type input "Kutu4d merupakan layanan game online terpercaya di [GEOGRAPHIC_DATA]"
click at [922, 422] on div "Google Analytics" at bounding box center [778, 428] width 358 height 18
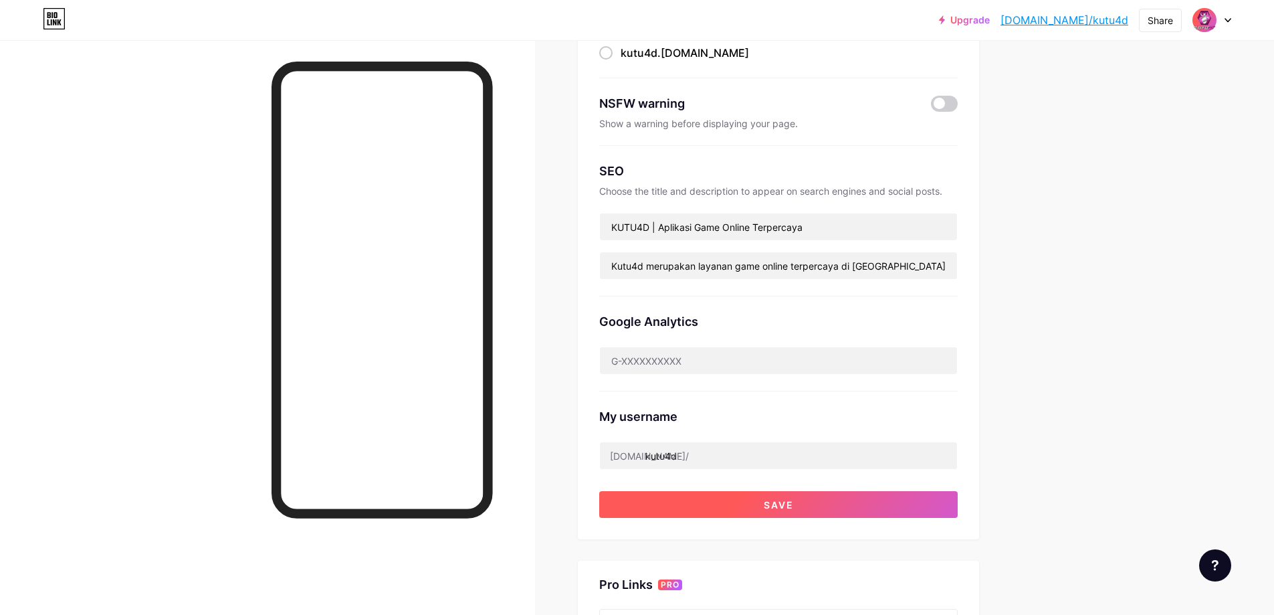
scroll to position [201, 0]
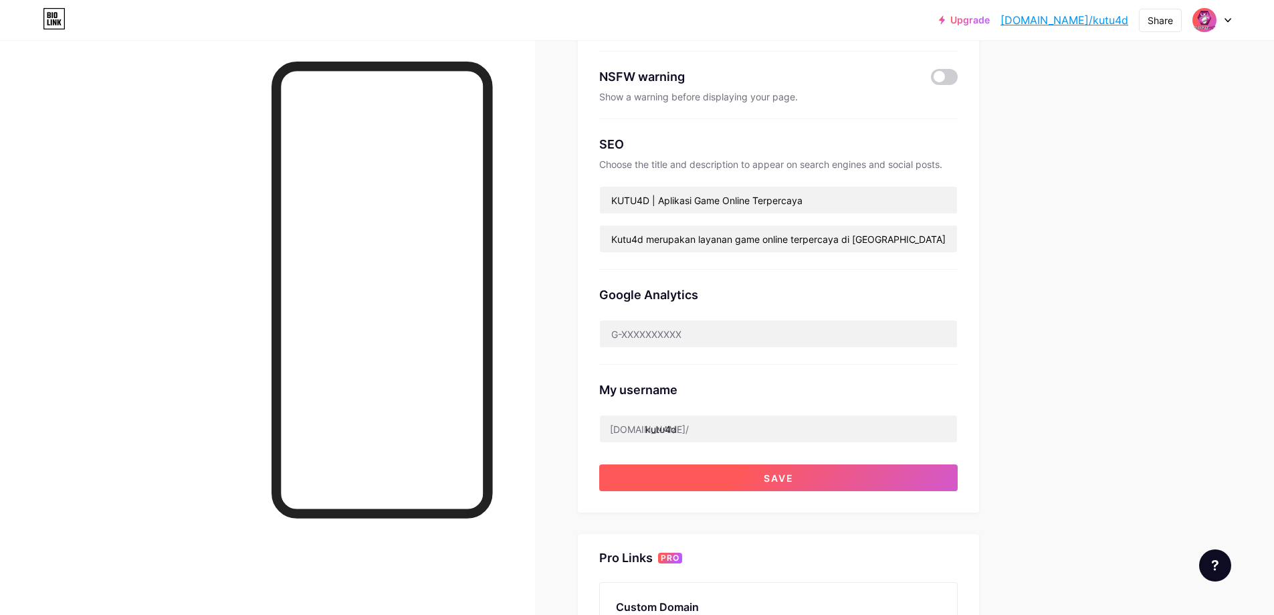
click at [794, 488] on button "Save" at bounding box center [778, 477] width 358 height 27
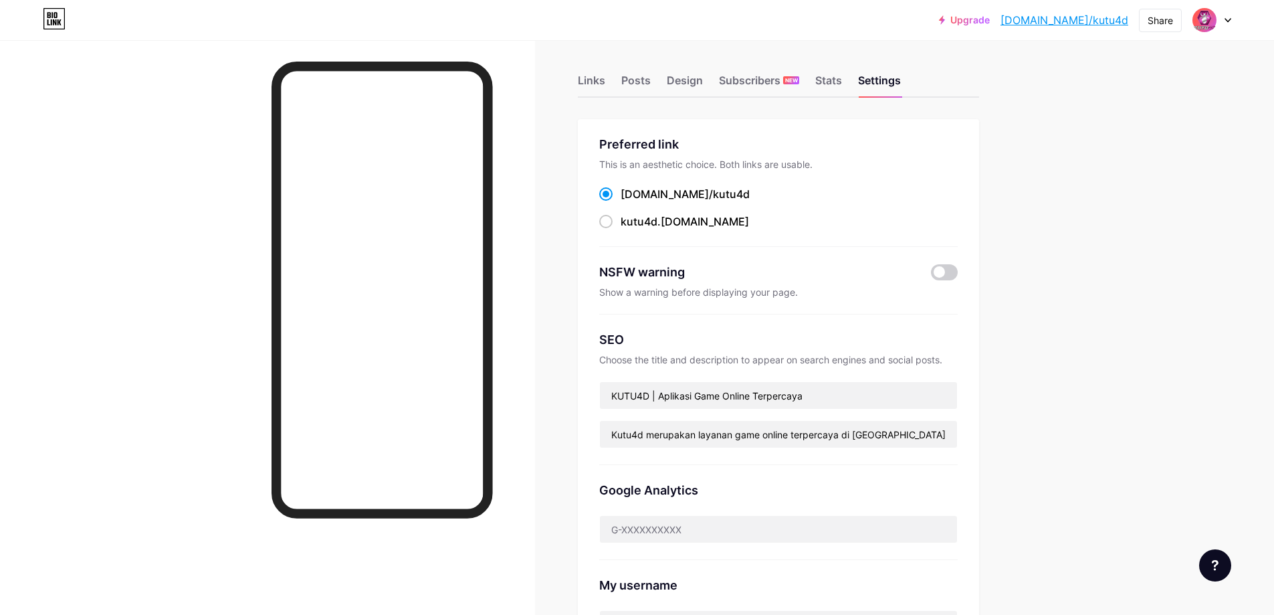
scroll to position [0, 0]
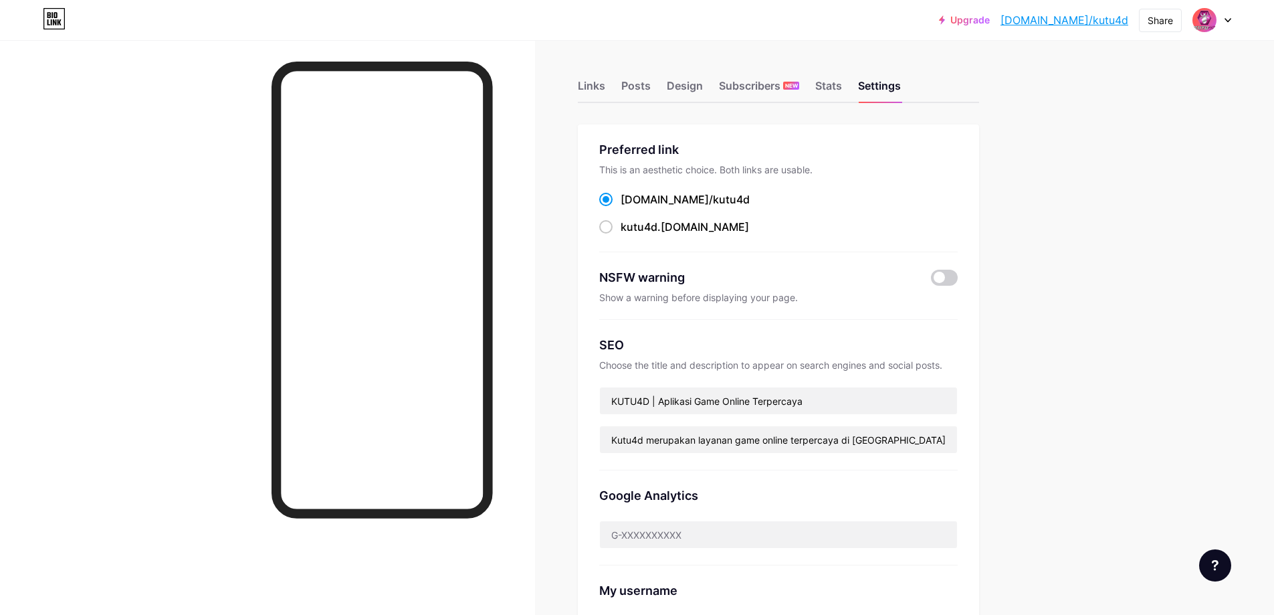
click at [1122, 196] on div "Upgrade [DOMAIN_NAME]/kutu4d... [DOMAIN_NAME]/kutu4d Share Switch accounts kutu…" at bounding box center [637, 523] width 1274 height 1047
click at [689, 86] on div "Design" at bounding box center [685, 90] width 36 height 24
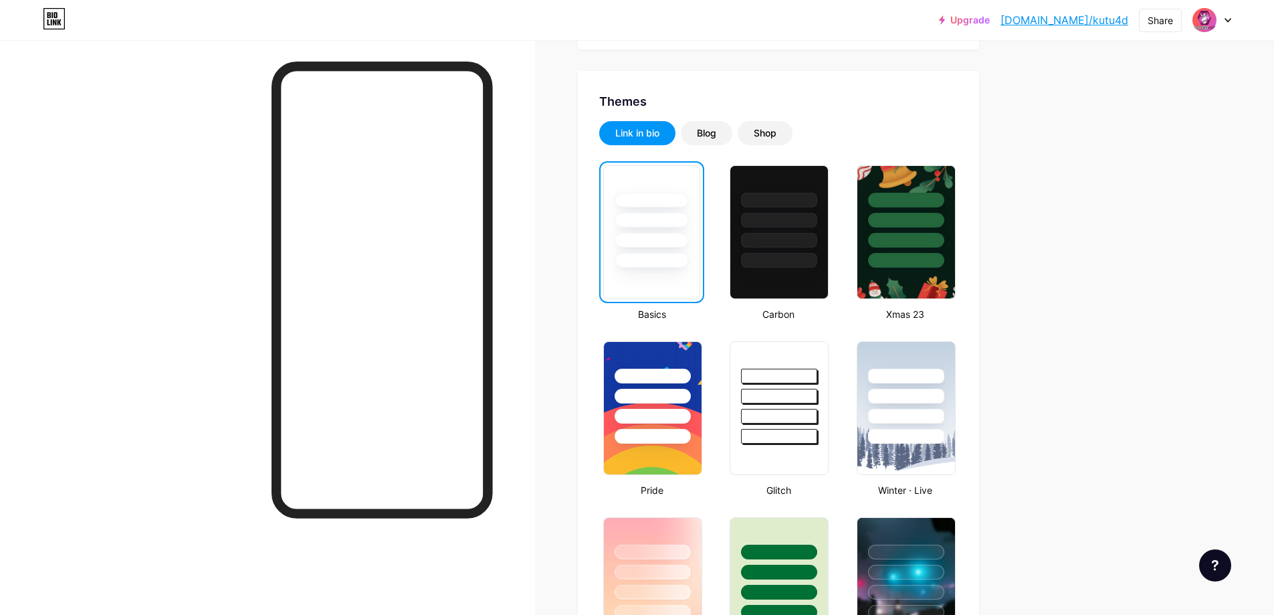
scroll to position [267, 0]
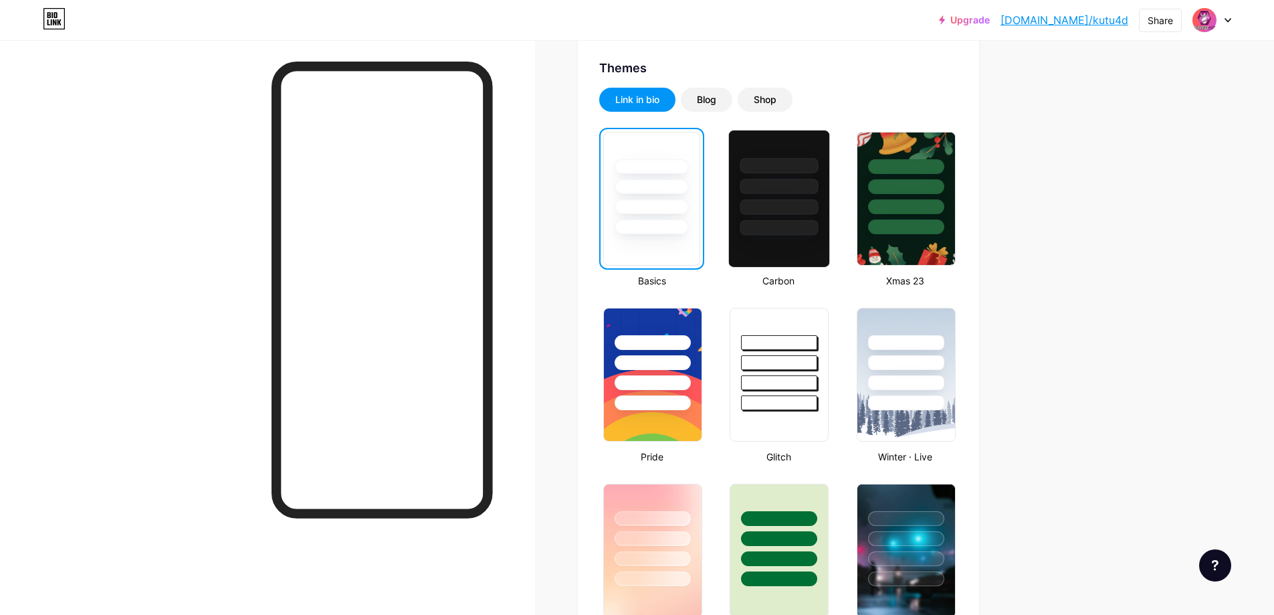
click at [783, 198] on div at bounding box center [779, 182] width 100 height 105
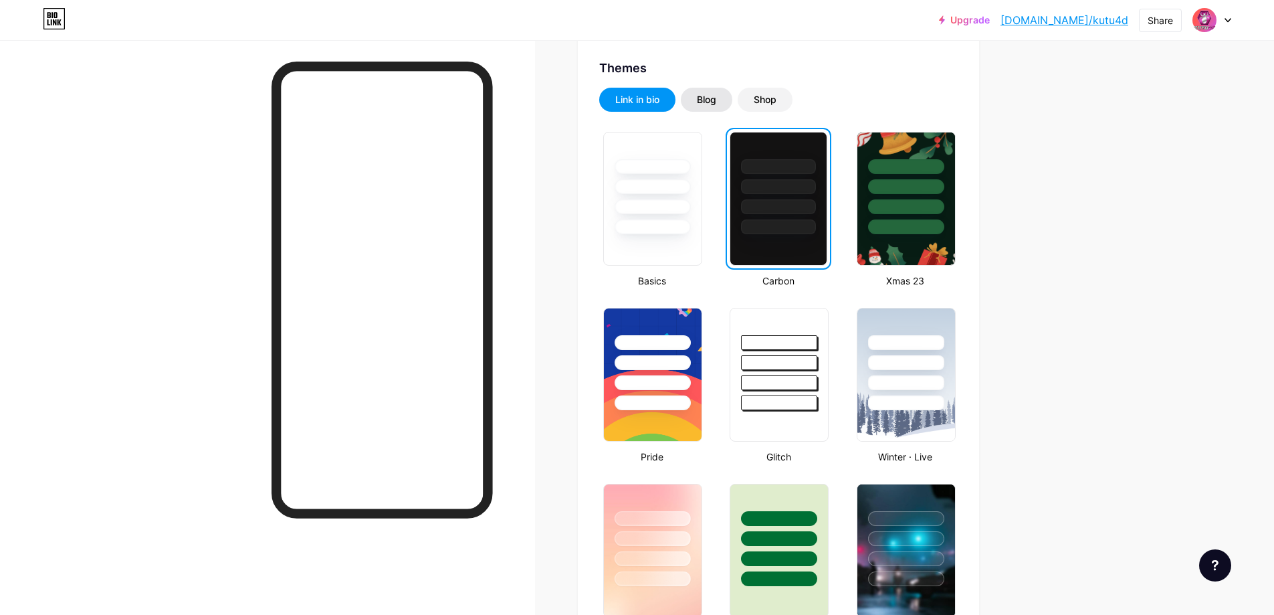
click at [706, 106] on div "Blog" at bounding box center [706, 100] width 51 height 24
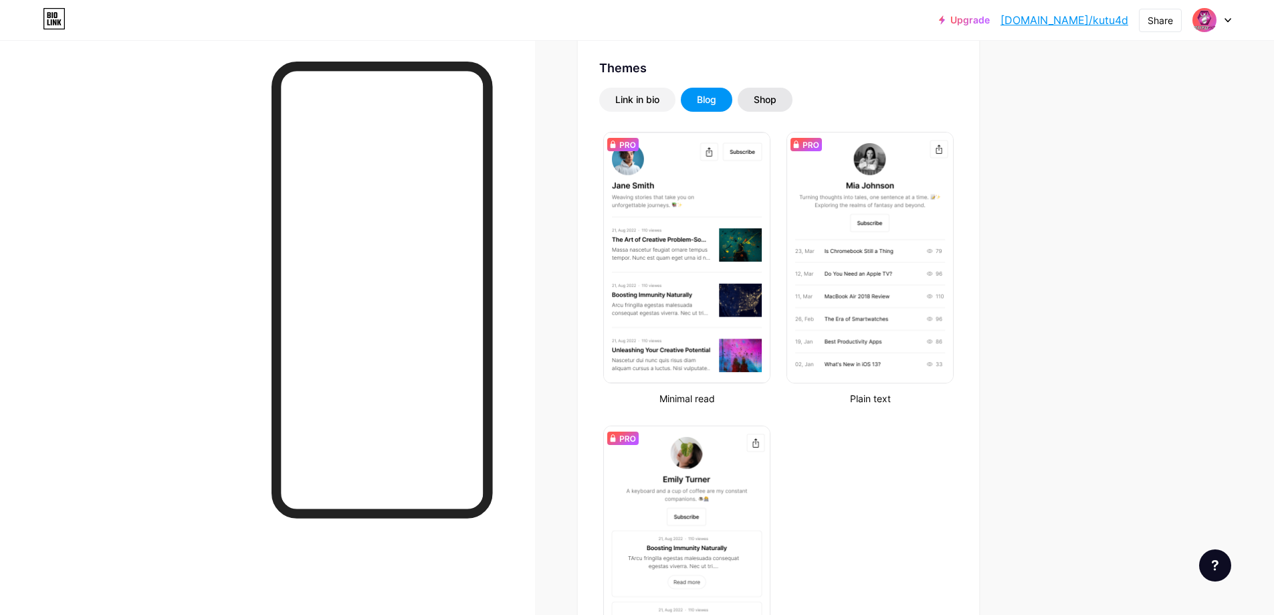
click at [756, 102] on div "Shop" at bounding box center [765, 100] width 55 height 24
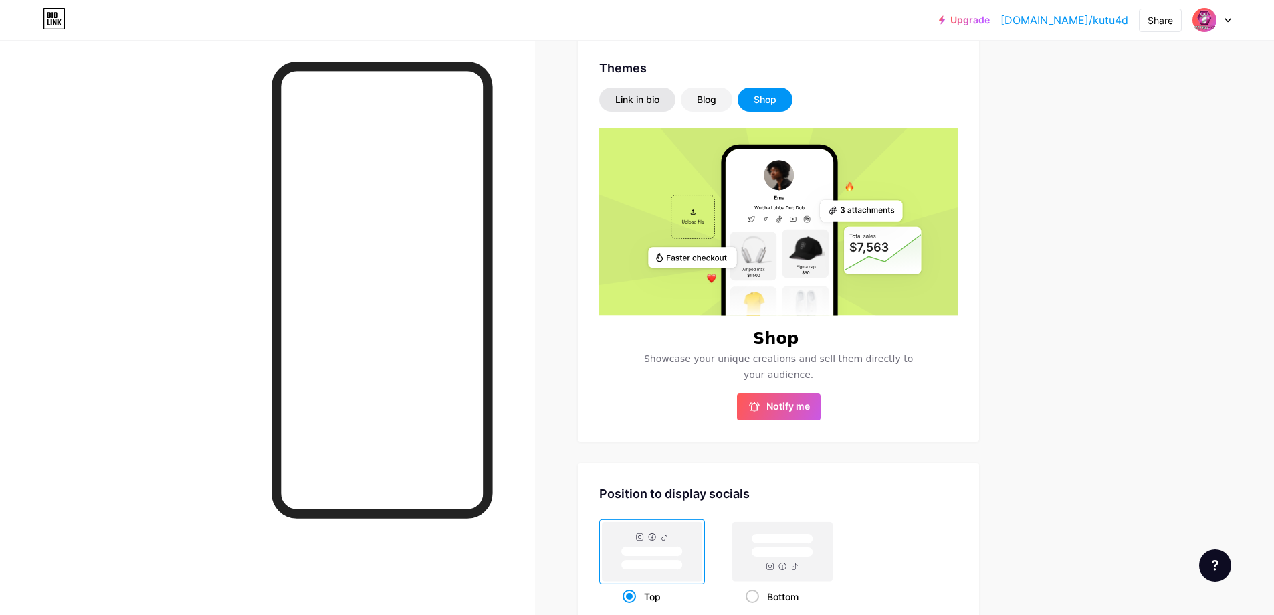
click at [638, 105] on div "Link in bio" at bounding box center [637, 99] width 44 height 13
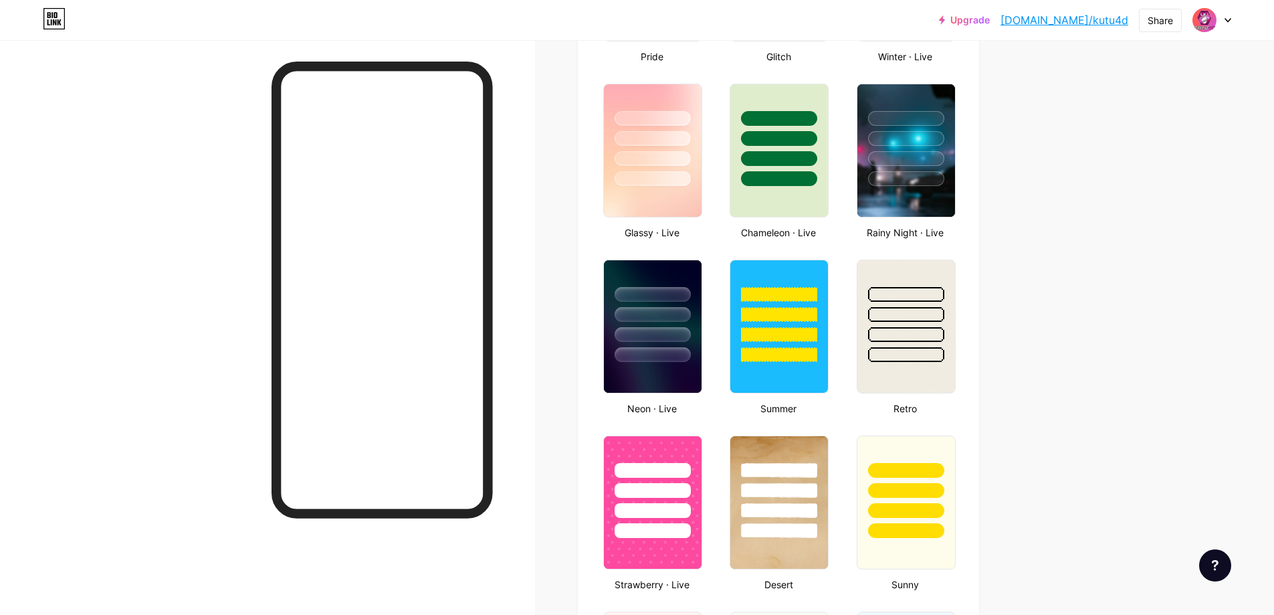
scroll to position [669, 0]
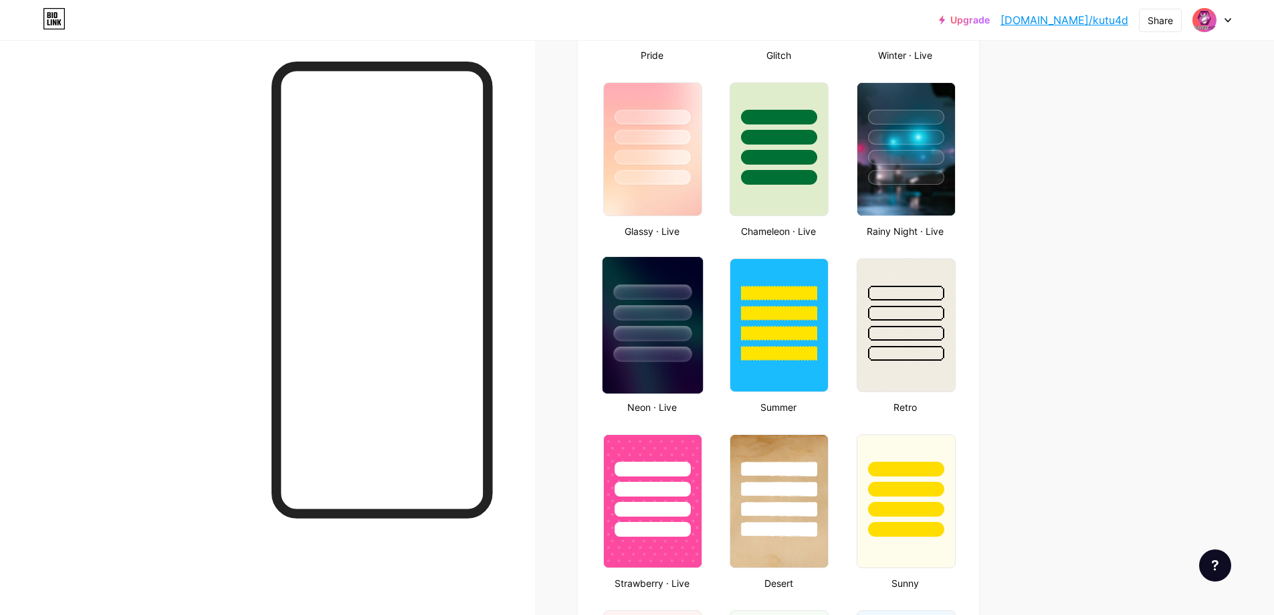
click at [677, 333] on div at bounding box center [652, 333] width 78 height 15
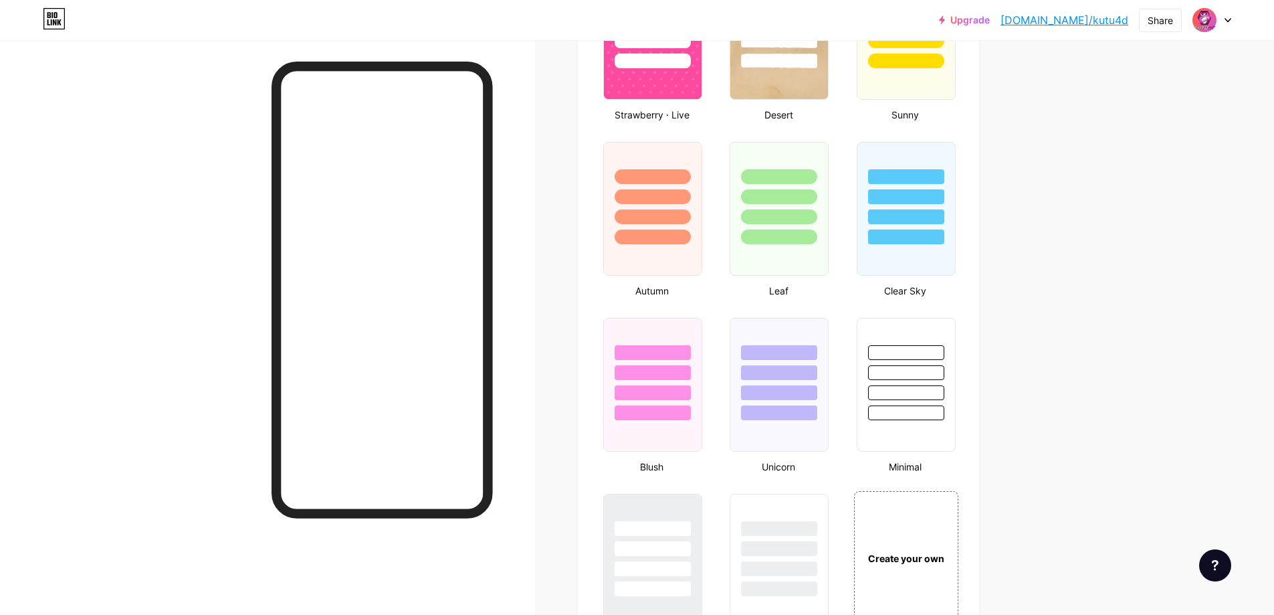
scroll to position [1271, 0]
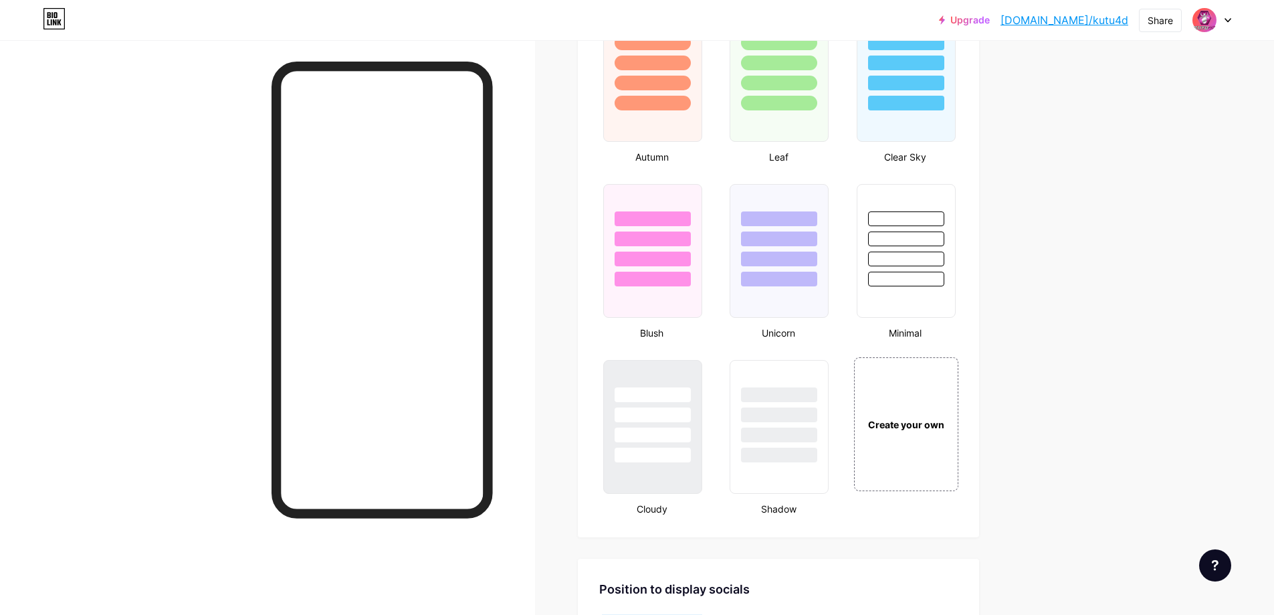
click at [1081, 21] on link "[DOMAIN_NAME]/kutu4d" at bounding box center [1064, 20] width 128 height 16
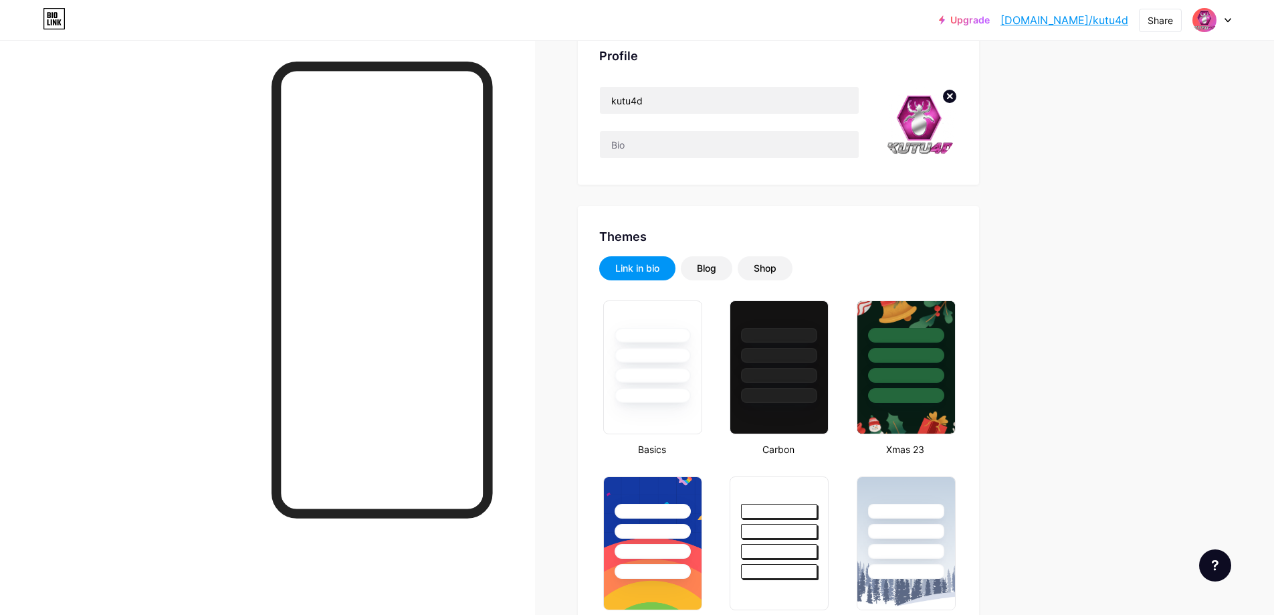
scroll to position [0, 0]
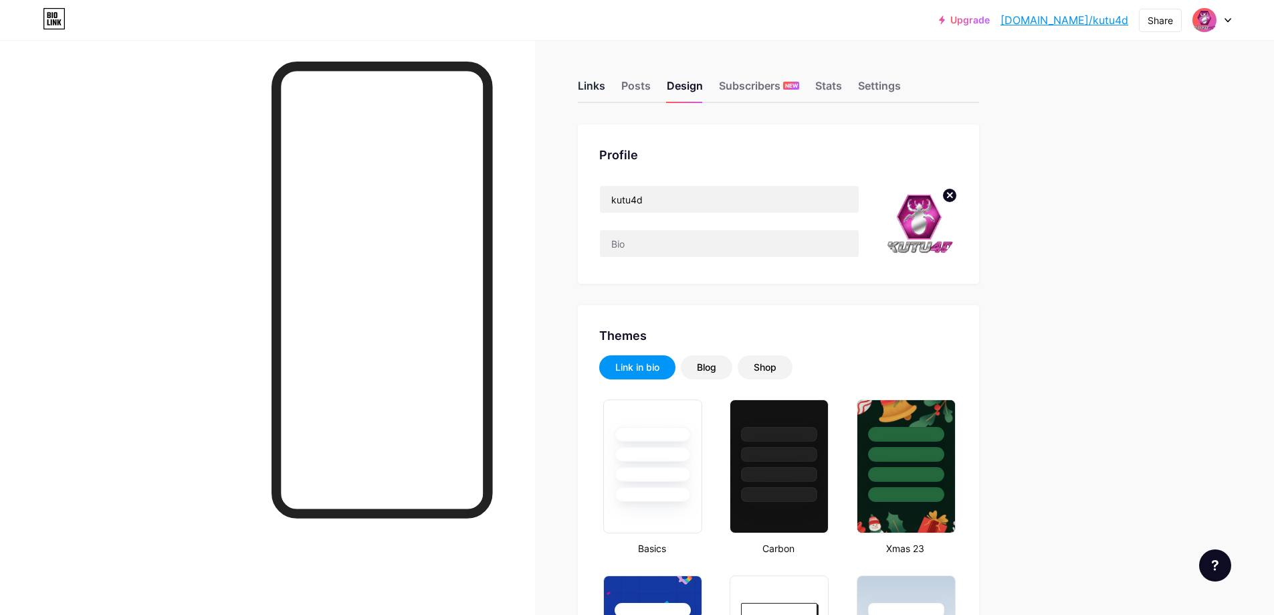
click at [591, 86] on div "Links" at bounding box center [591, 90] width 27 height 24
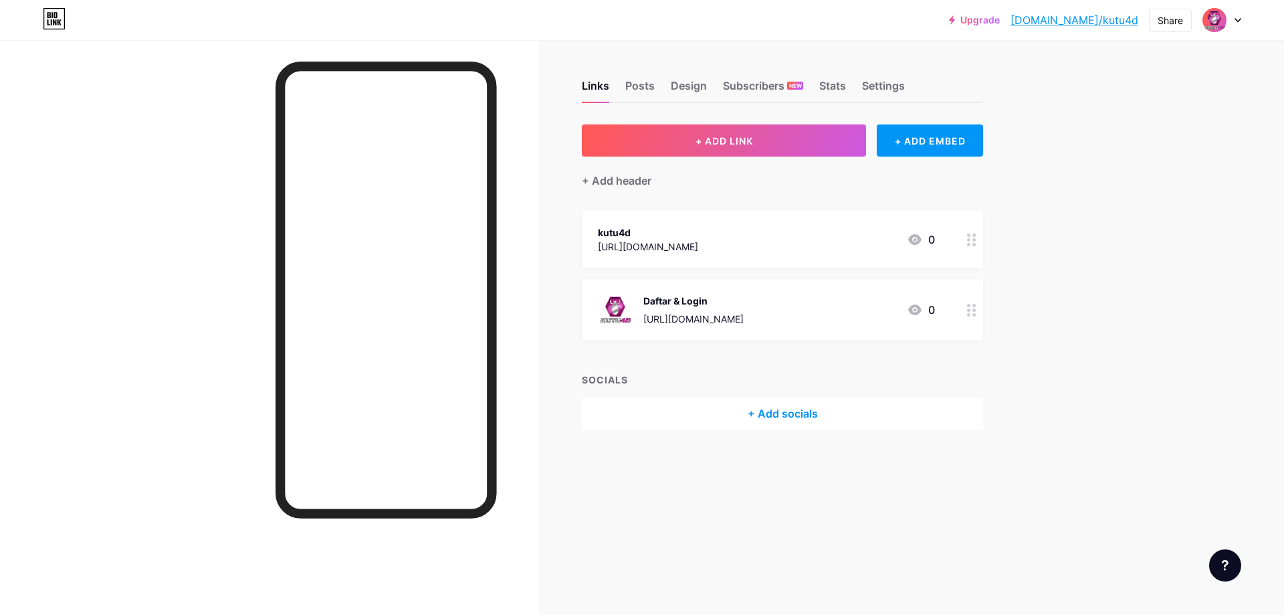
click at [973, 237] on icon at bounding box center [971, 239] width 9 height 13
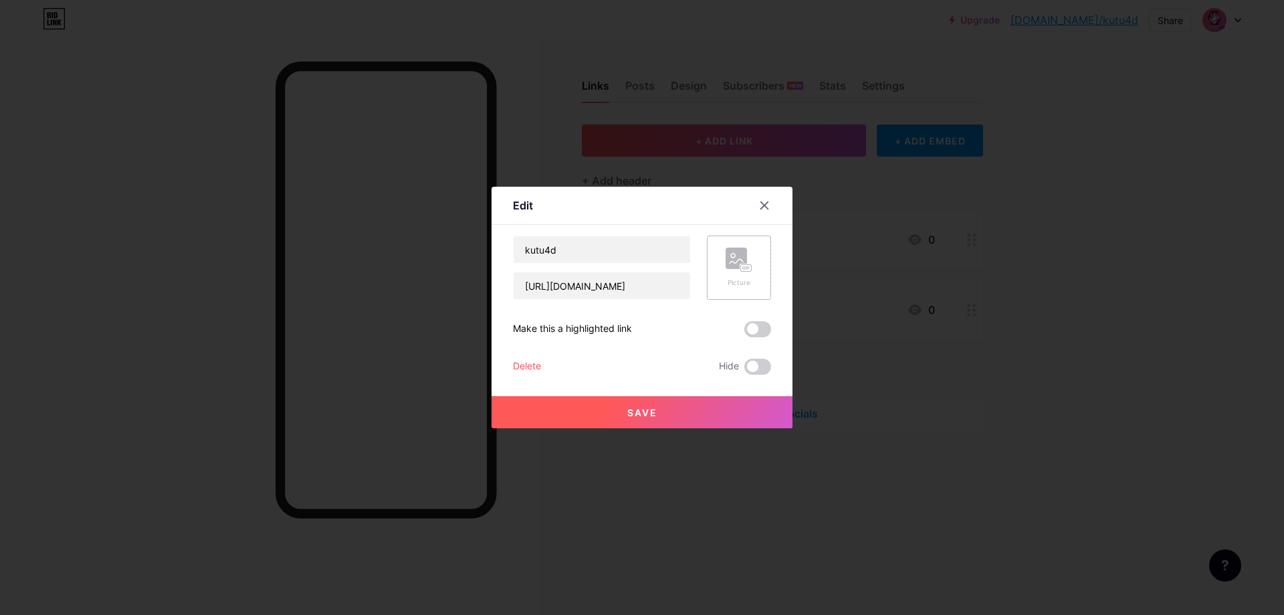
click at [747, 263] on icon at bounding box center [739, 259] width 27 height 25
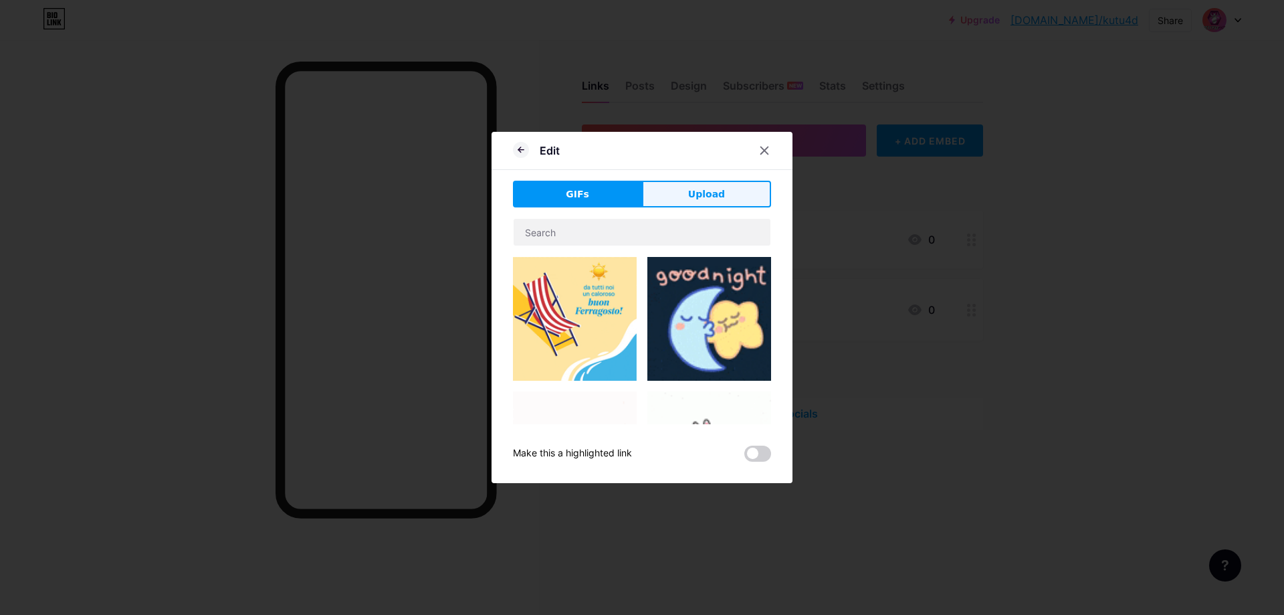
click at [707, 201] on span "Upload" at bounding box center [706, 194] width 37 height 14
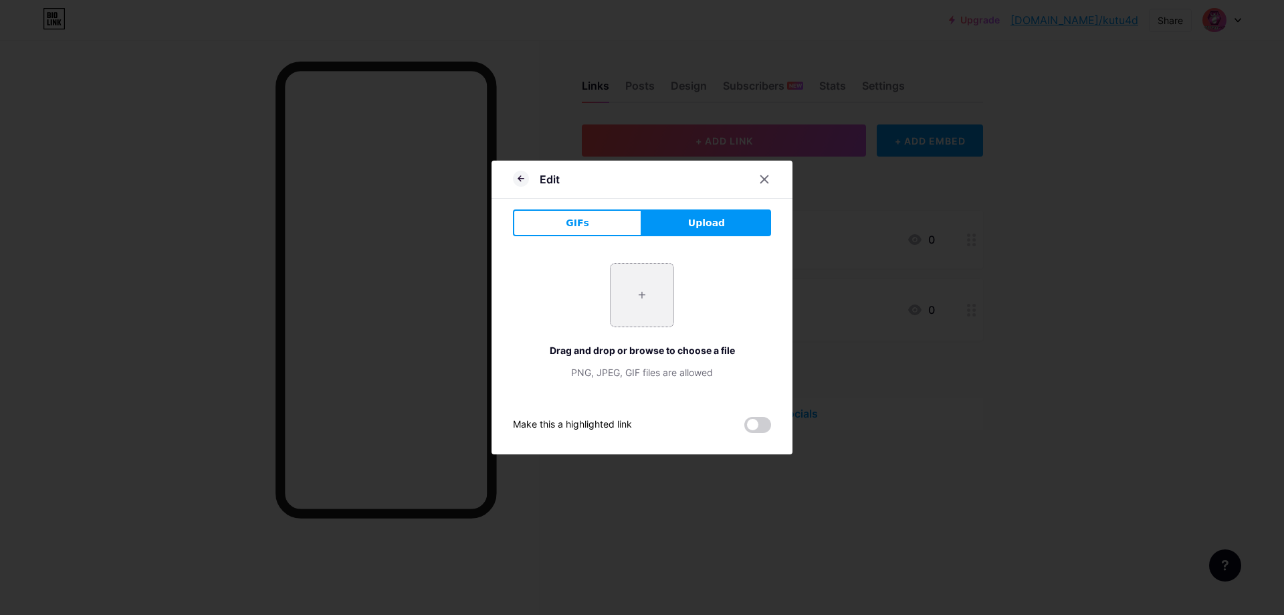
click at [653, 276] on input "file" at bounding box center [642, 294] width 63 height 63
type input "C:\fakepath\favicon.png"
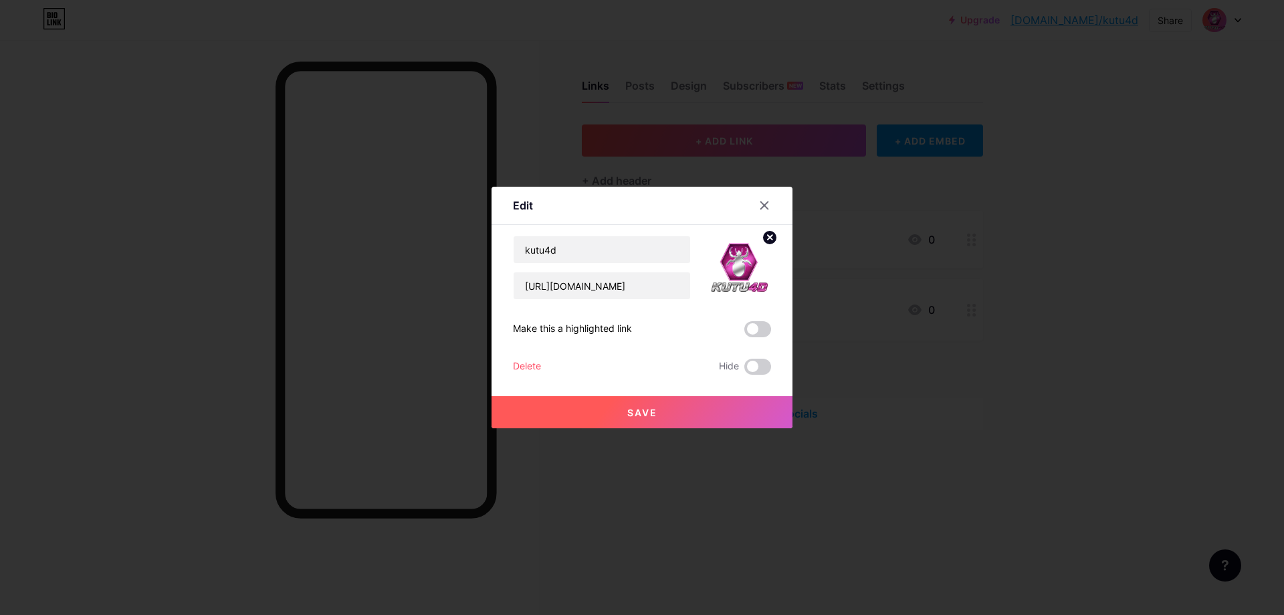
click at [637, 413] on span "Save" at bounding box center [642, 412] width 30 height 11
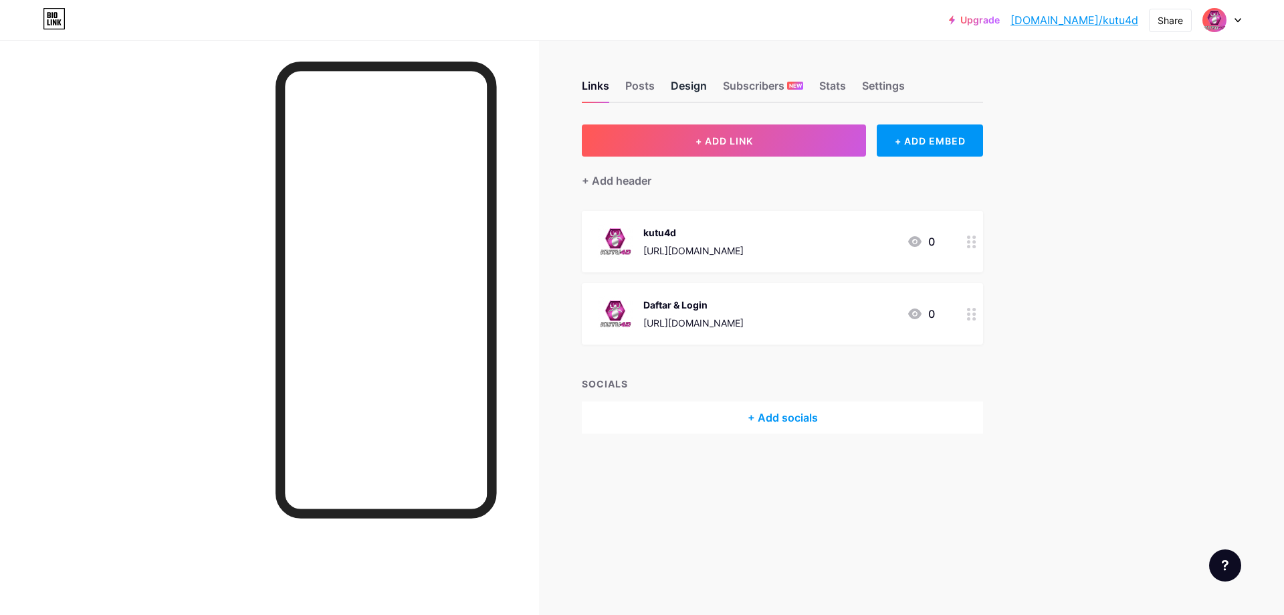
click at [691, 85] on div "Design" at bounding box center [689, 90] width 36 height 24
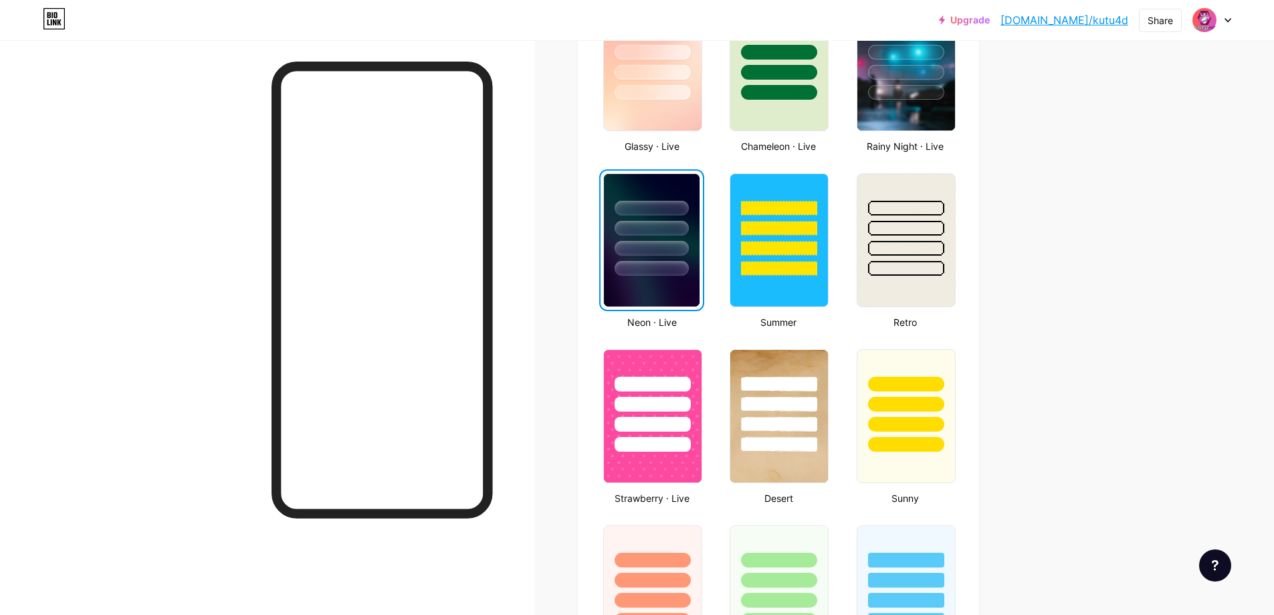
scroll to position [654, 0]
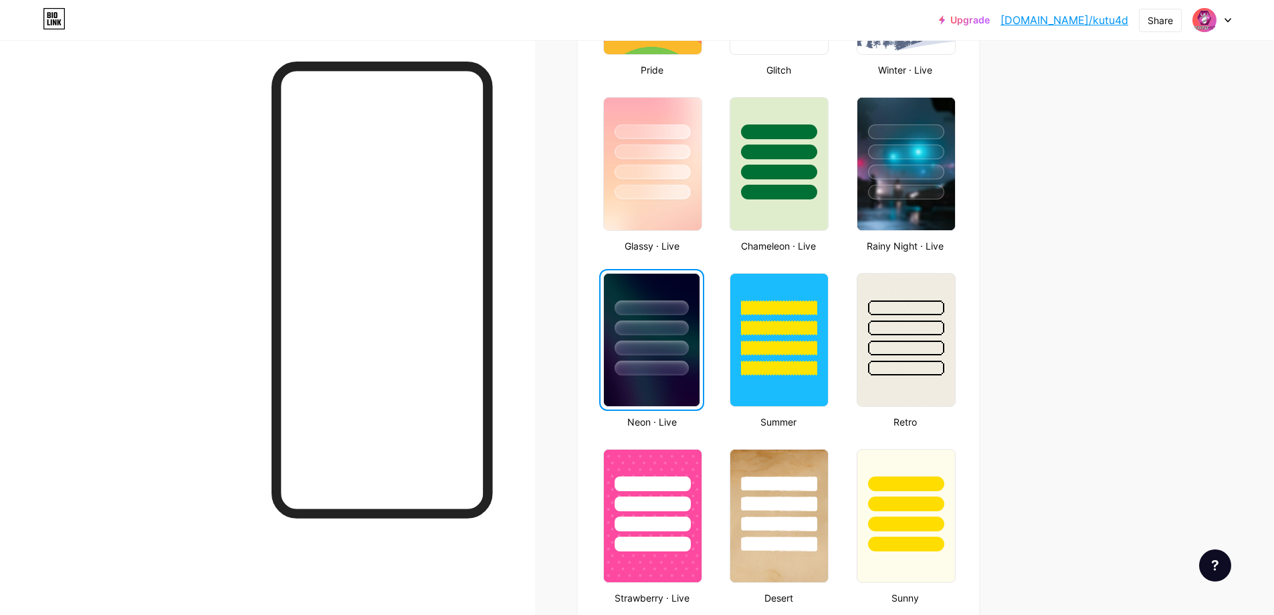
click at [1148, 260] on div "Upgrade [DOMAIN_NAME]/kutu4d... [DOMAIN_NAME]/kutu4d Share Switch accounts kutu…" at bounding box center [637, 482] width 1274 height 2272
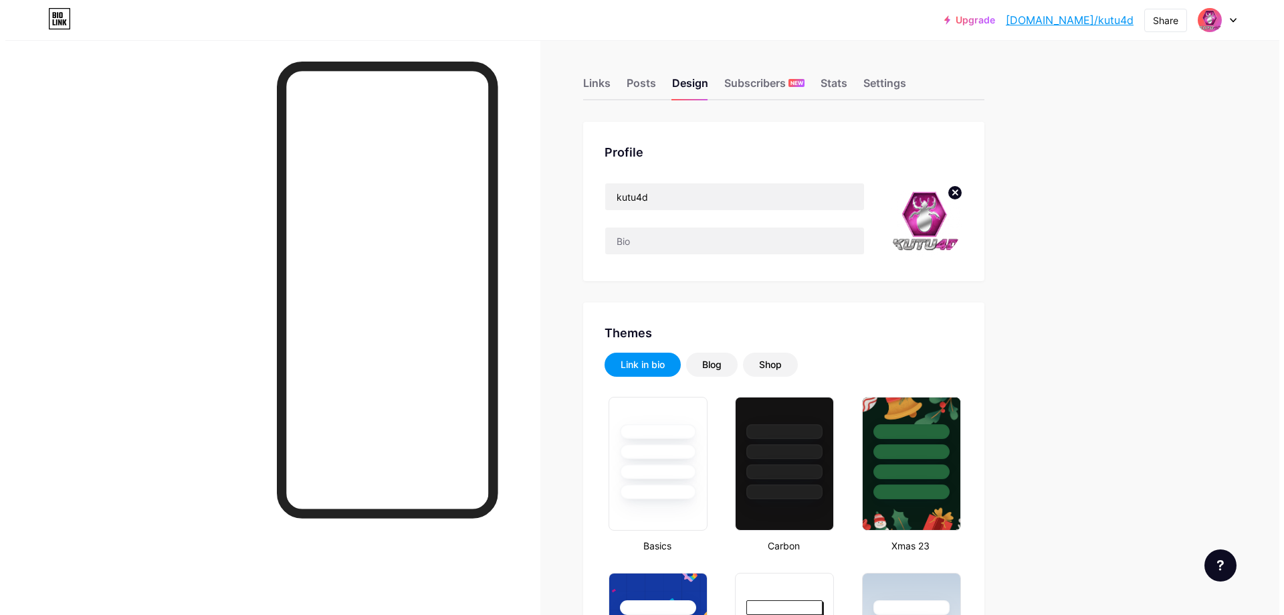
scroll to position [0, 0]
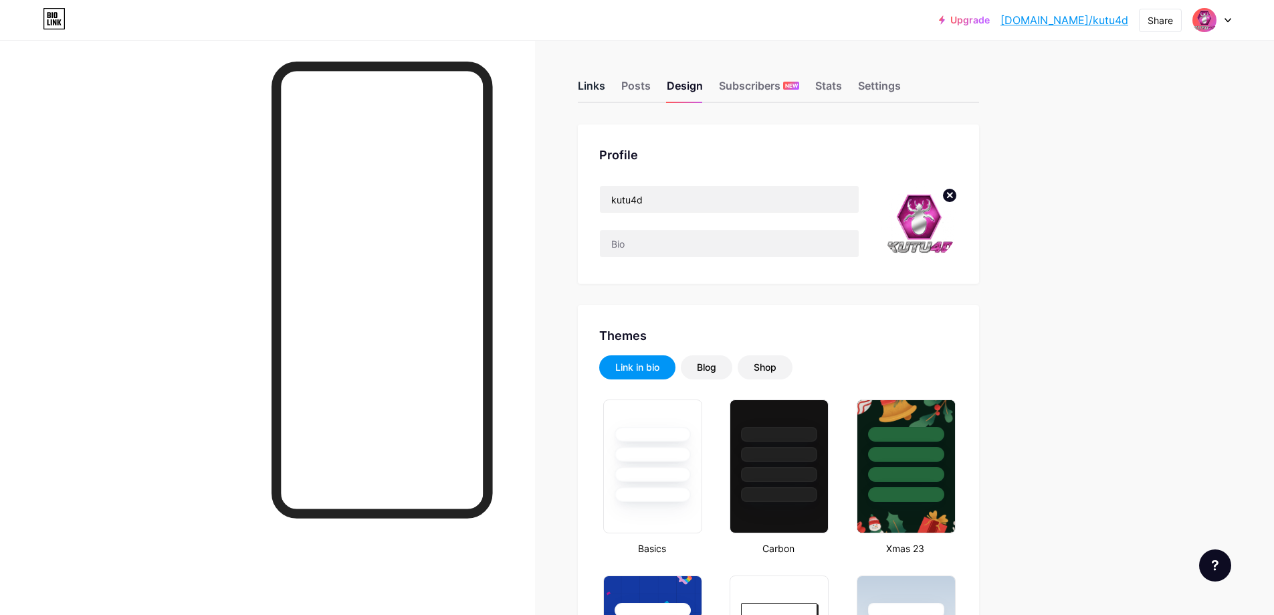
click at [592, 88] on div "Links" at bounding box center [591, 90] width 27 height 24
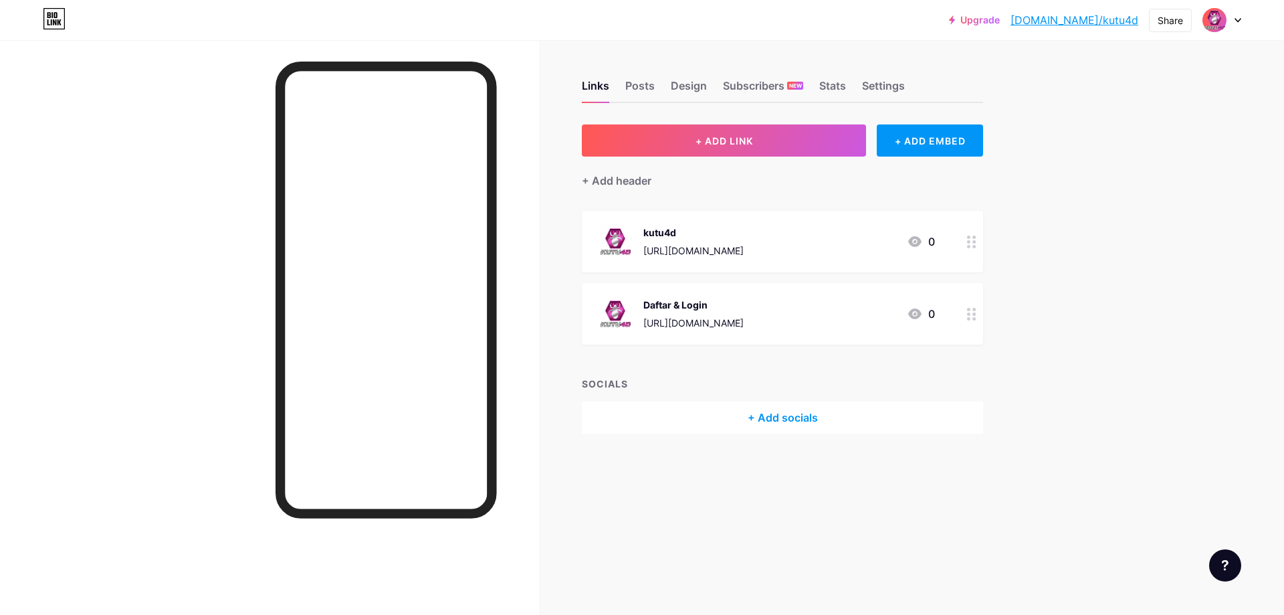
click at [1102, 271] on div "Upgrade [DOMAIN_NAME]/kutu4d... [DOMAIN_NAME]/kutu4d Share Switch accounts kutu…" at bounding box center [642, 307] width 1284 height 615
click at [753, 142] on span "+ ADD LINK" at bounding box center [724, 140] width 58 height 11
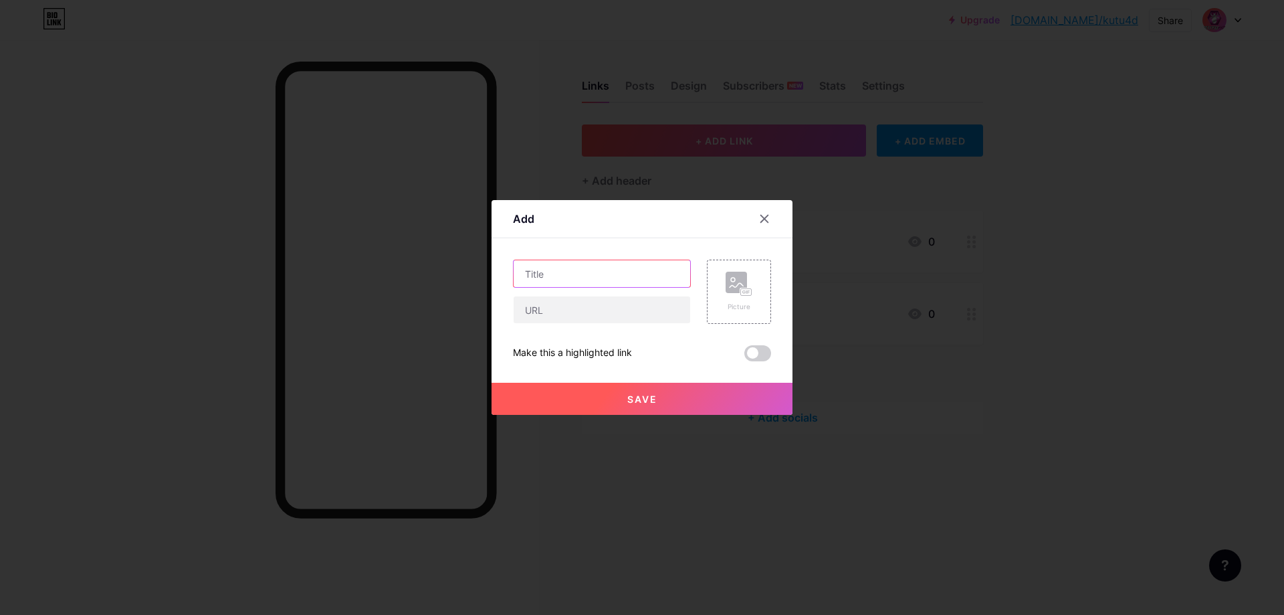
click at [570, 278] on input "text" at bounding box center [602, 273] width 177 height 27
type input "Livechat"
paste input "[URL][DOMAIN_NAME]"
type input "[URL][DOMAIN_NAME]"
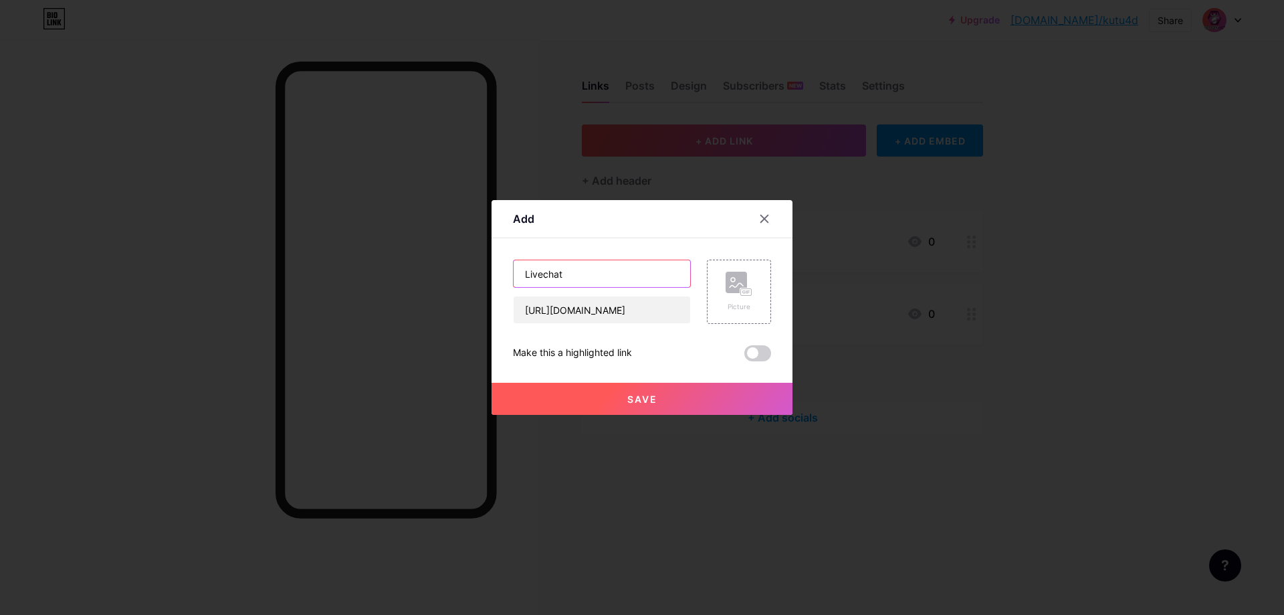
click at [607, 282] on input "Livechat" at bounding box center [602, 273] width 177 height 27
type input "Livechat 24 Jam"
click at [627, 404] on span "Save" at bounding box center [642, 398] width 30 height 11
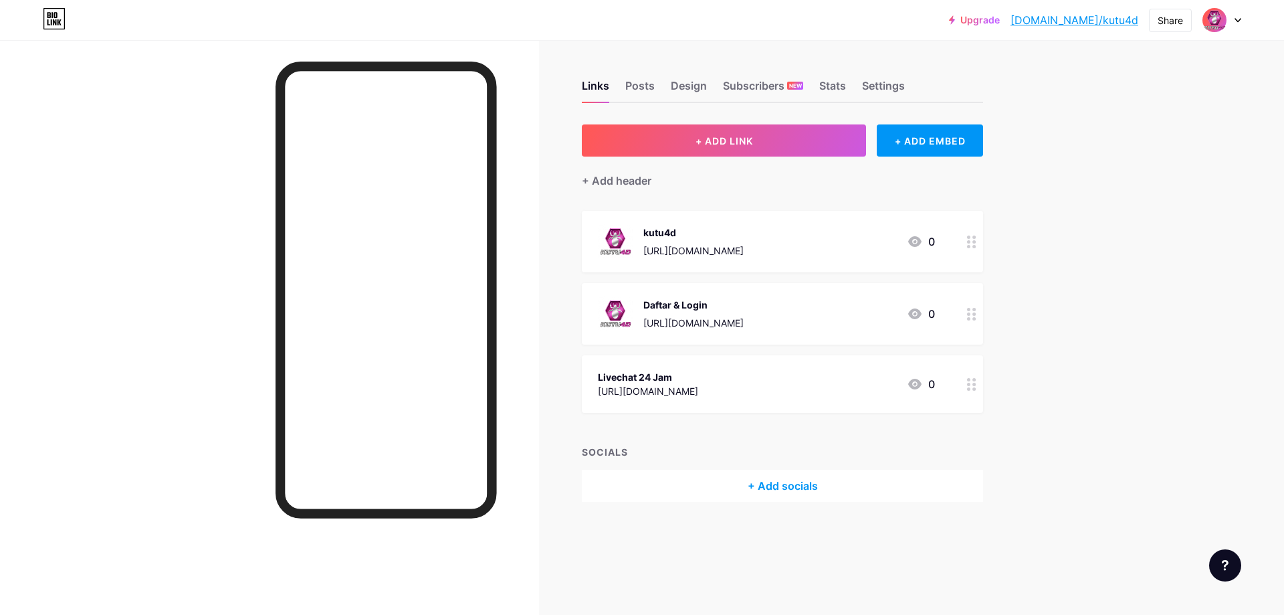
click at [1123, 286] on div "Upgrade [DOMAIN_NAME]/kutu4d... [DOMAIN_NAME]/kutu4d Share Switch accounts kutu…" at bounding box center [642, 307] width 1284 height 615
click at [1161, 119] on div "Upgrade [DOMAIN_NAME]/kutu4d... [DOMAIN_NAME]/kutu4d Share Switch accounts kutu…" at bounding box center [642, 307] width 1284 height 615
click at [849, 316] on div "Daftar & Login [URL][DOMAIN_NAME] 0" at bounding box center [766, 313] width 337 height 35
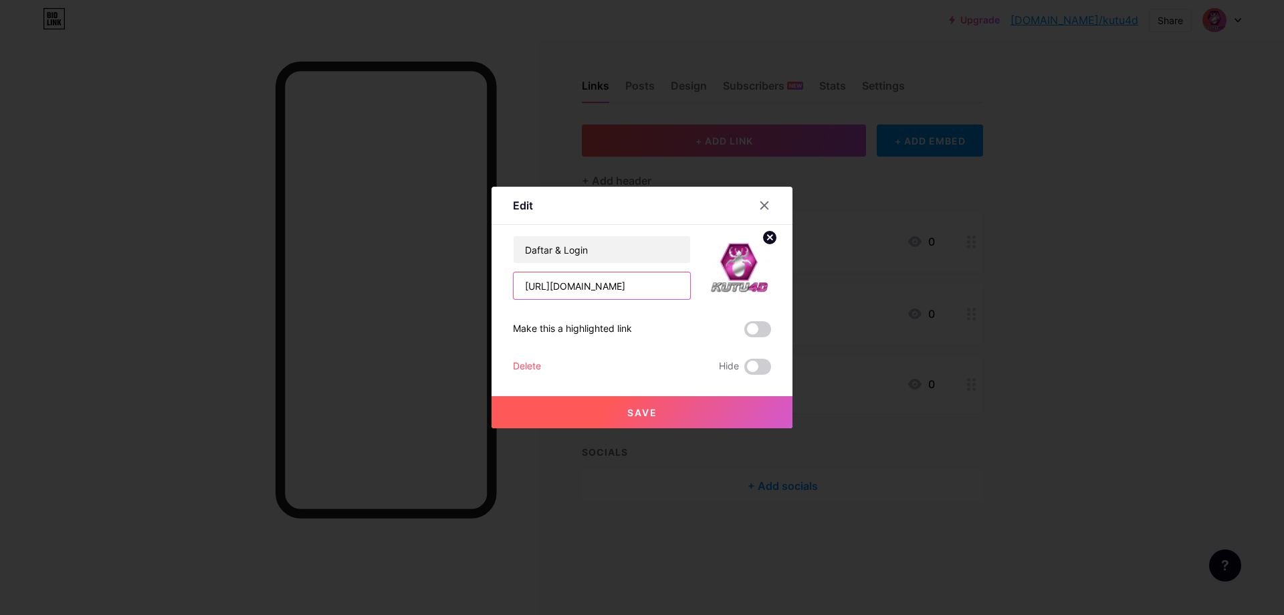
click at [647, 288] on input "[URL][DOMAIN_NAME]" at bounding box center [602, 285] width 177 height 27
paste input "slot+gacor+"
type input "[URL][DOMAIN_NAME]"
click at [639, 411] on span "Save" at bounding box center [642, 412] width 30 height 11
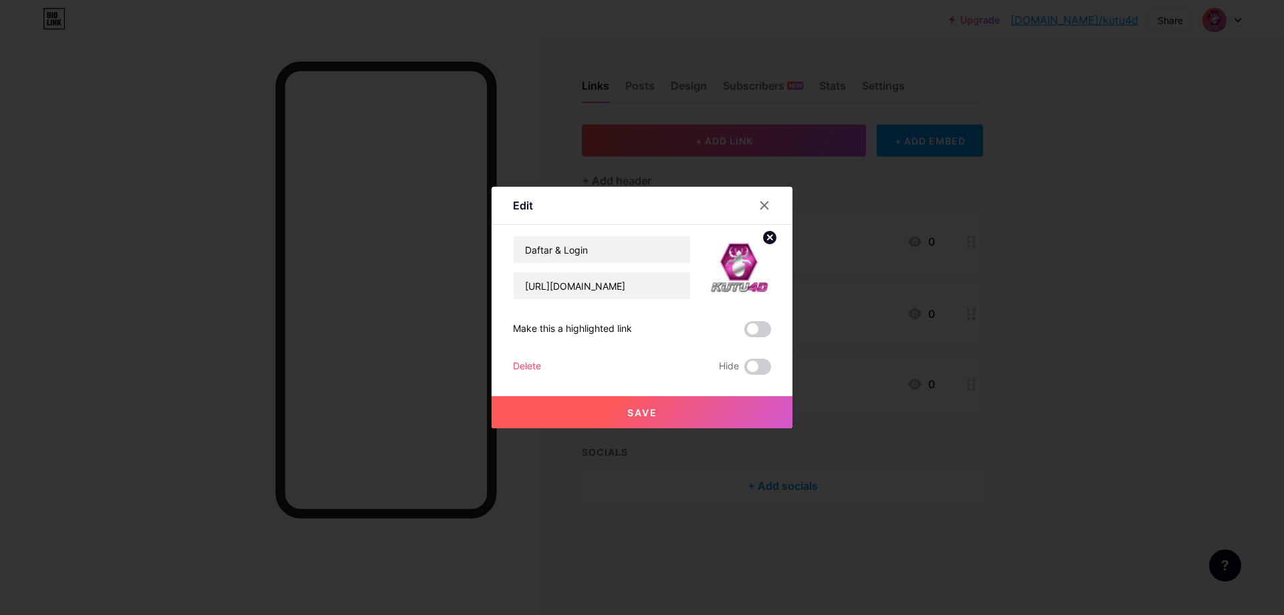
scroll to position [0, 0]
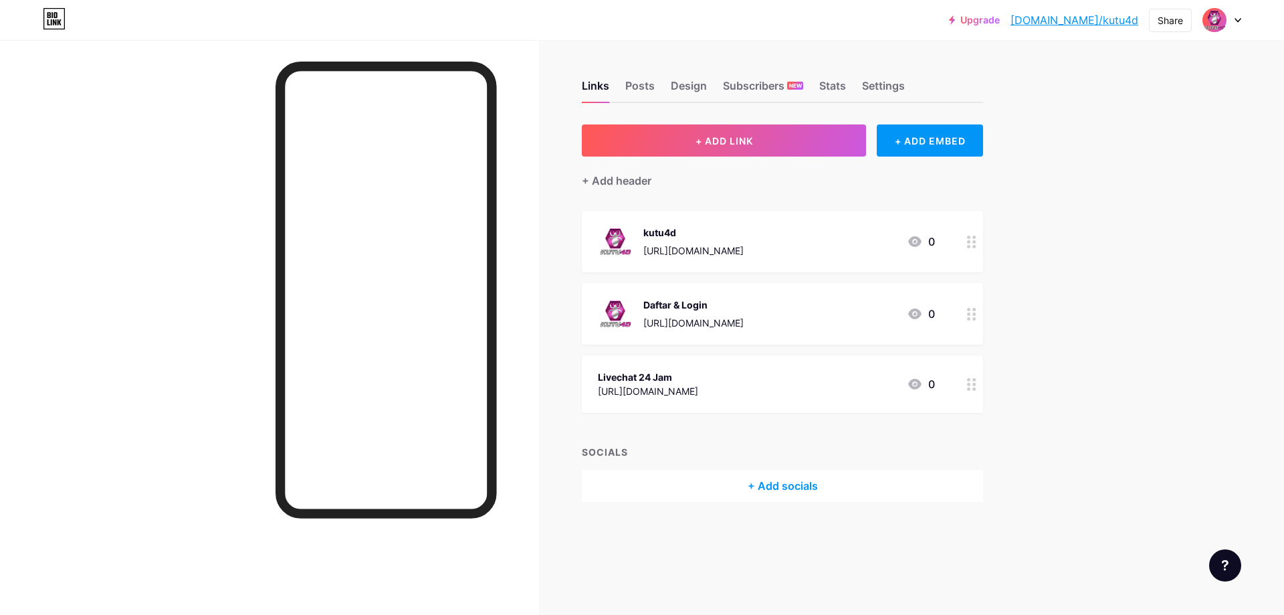
click at [1098, 362] on div "Upgrade [DOMAIN_NAME]/kutu4d... [DOMAIN_NAME]/kutu4d Share Switch accounts kutu…" at bounding box center [642, 307] width 1284 height 615
click at [1115, 272] on div "Upgrade [DOMAIN_NAME]/kutu4d... [DOMAIN_NAME]/kutu4d Share Switch accounts kutu…" at bounding box center [642, 307] width 1284 height 615
click at [1116, 22] on link "[DOMAIN_NAME]/kutu4d" at bounding box center [1074, 20] width 128 height 16
drag, startPoint x: 1192, startPoint y: 282, endPoint x: 1166, endPoint y: 281, distance: 25.4
click at [1192, 281] on div "Upgrade [DOMAIN_NAME]/kutu4d... [DOMAIN_NAME]/kutu4d Share Switch accounts kutu…" at bounding box center [642, 307] width 1284 height 615
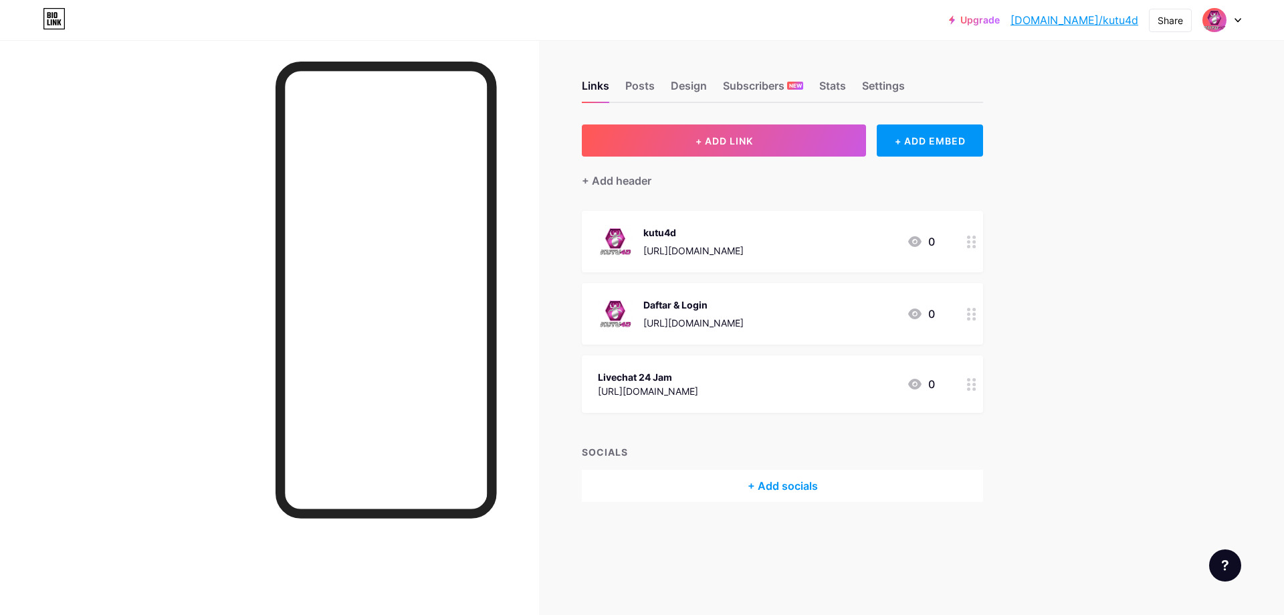
click at [1160, 185] on div "Upgrade [DOMAIN_NAME]/kutu4d... [DOMAIN_NAME]/kutu4d Share Switch accounts kutu…" at bounding box center [642, 307] width 1284 height 615
click at [1118, 244] on div "Upgrade [DOMAIN_NAME]/kutu4d... [DOMAIN_NAME]/kutu4d Share Switch accounts kutu…" at bounding box center [642, 307] width 1284 height 615
